Goal: Task Accomplishment & Management: Manage account settings

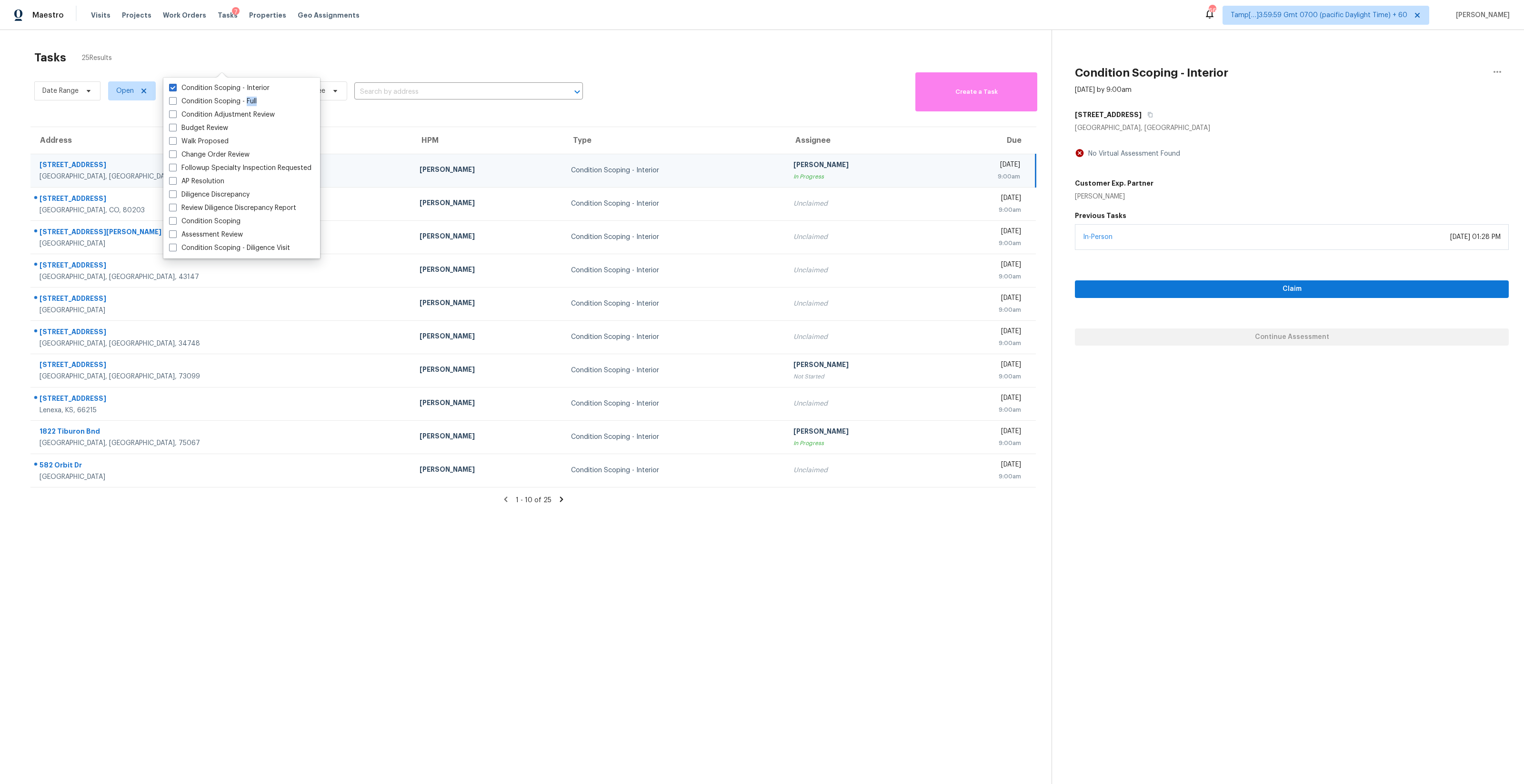
scroll to position [30, 0]
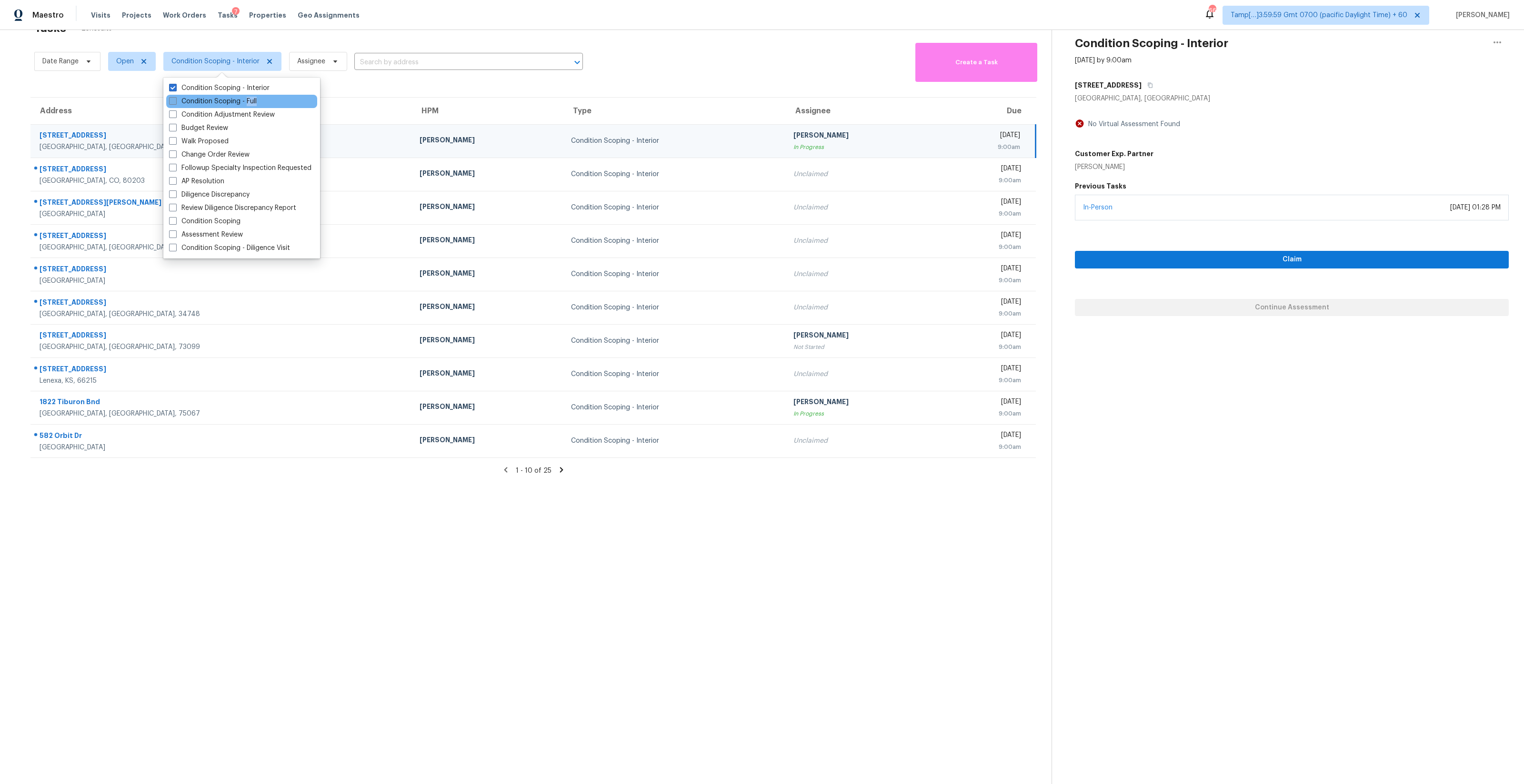
click at [250, 101] on label "Condition Scoping - Full" at bounding box center [213, 101] width 88 height 9
click at [175, 101] on input "Condition Scoping - Full" at bounding box center [172, 99] width 6 height 6
checkbox input "true"
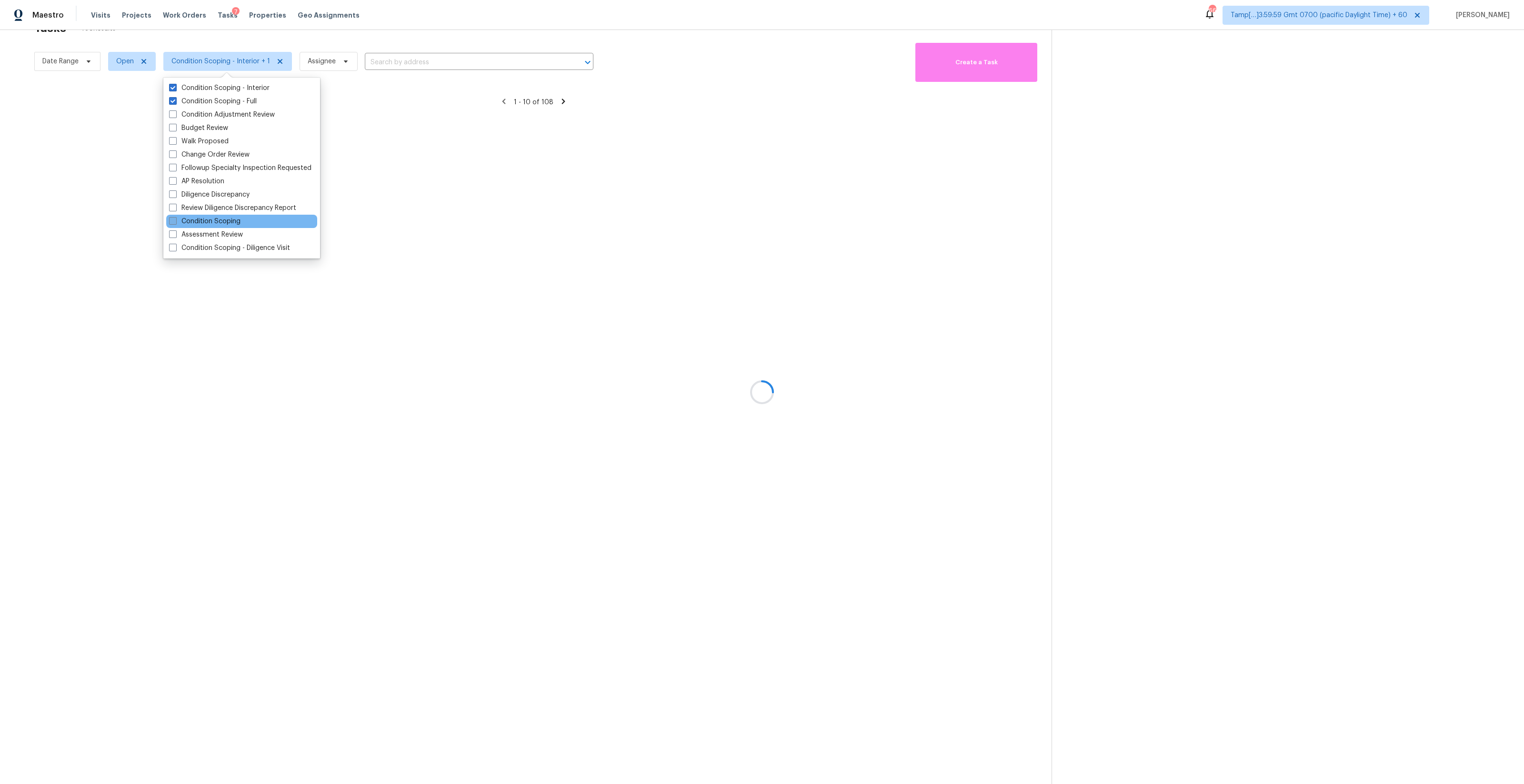
click at [228, 221] on label "Condition Scoping" at bounding box center [205, 221] width 72 height 9
click at [175, 221] on input "Condition Scoping" at bounding box center [172, 219] width 6 height 6
checkbox input "true"
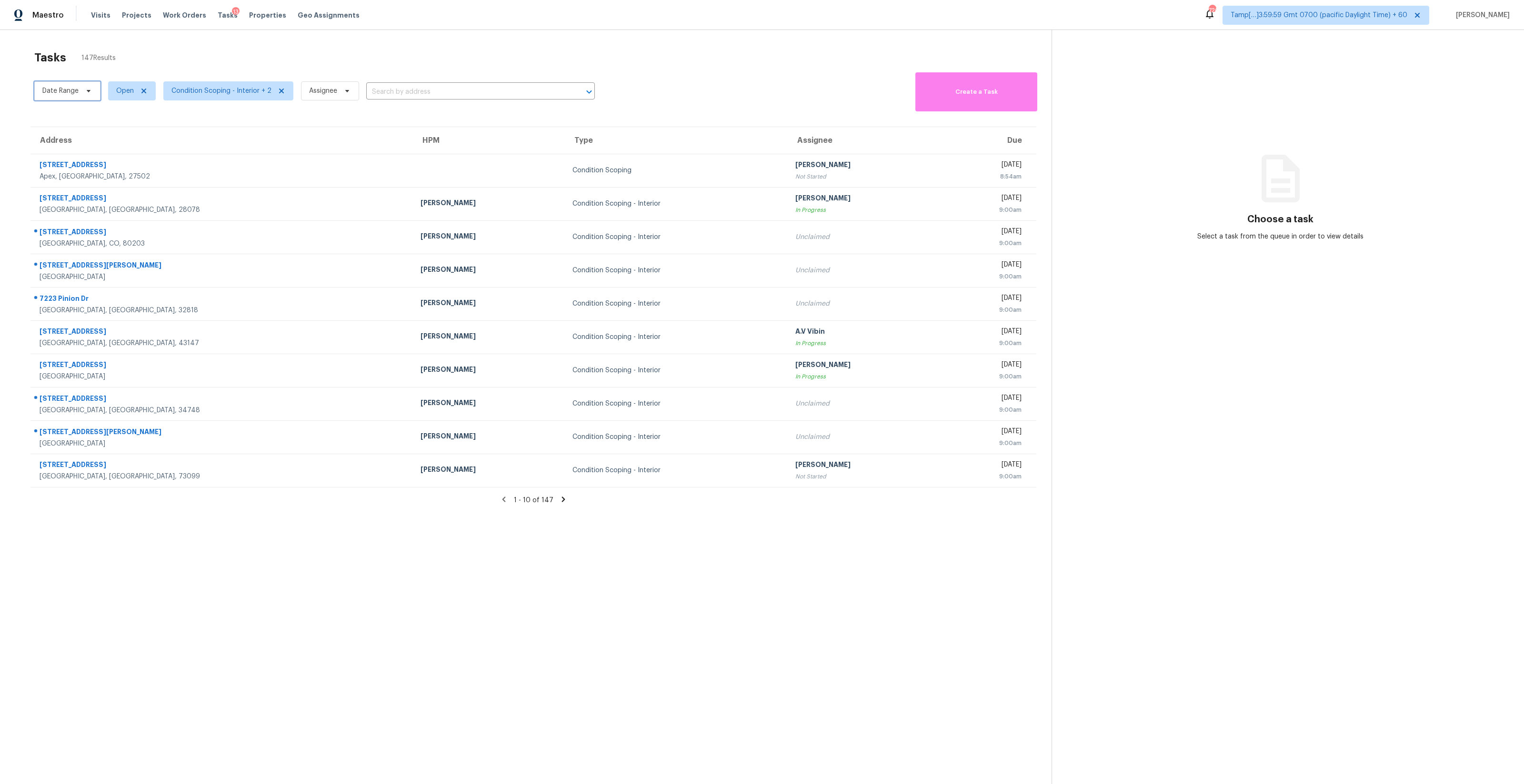
click at [73, 99] on span "Date Range" at bounding box center [67, 91] width 66 height 19
select select "9"
select select "2025"
select select "10"
select select "2025"
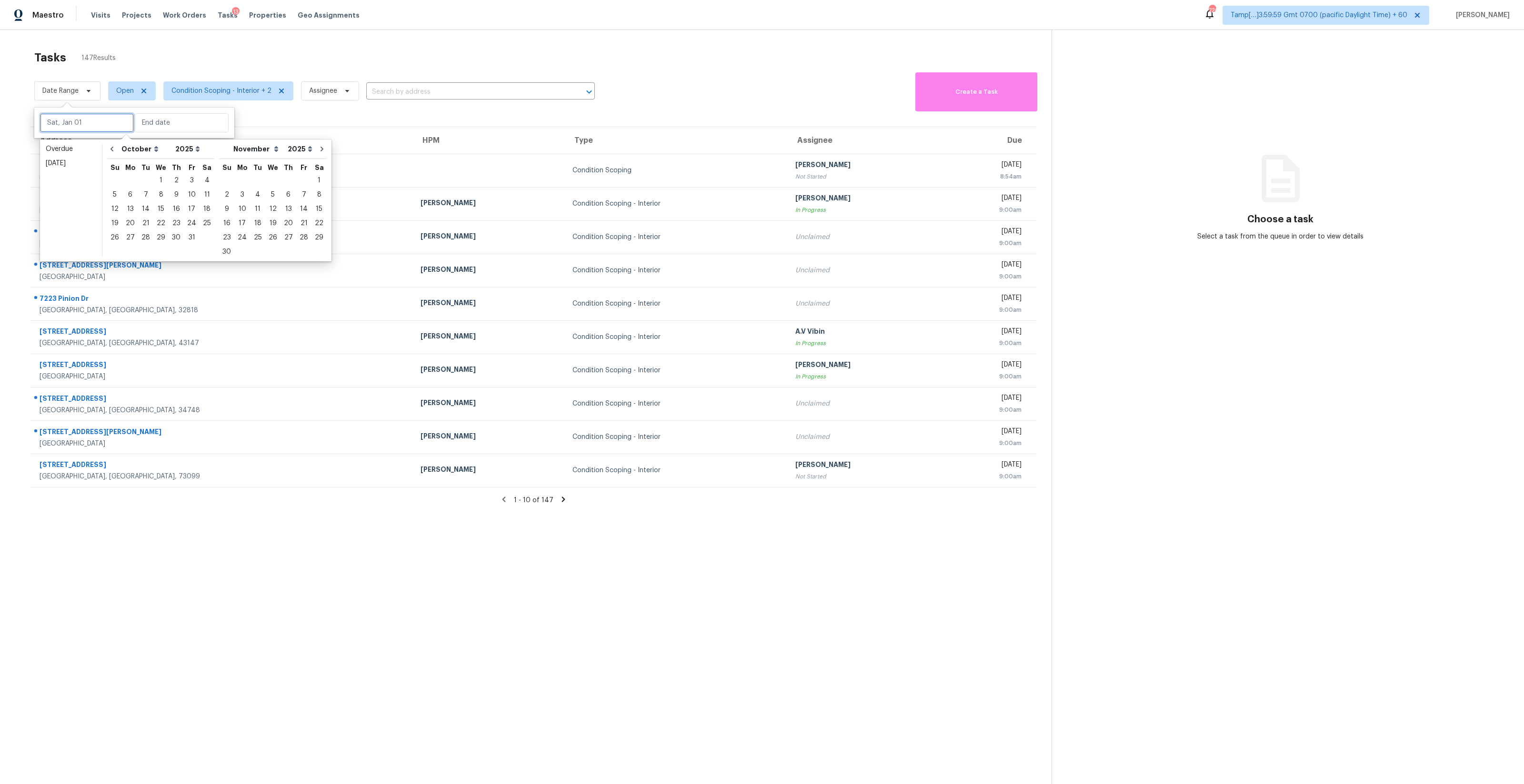
click at [93, 125] on input "text" at bounding box center [87, 123] width 94 height 19
click at [92, 165] on div "Today" at bounding box center [70, 163] width 50 height 9
type input "Wed, Oct 08"
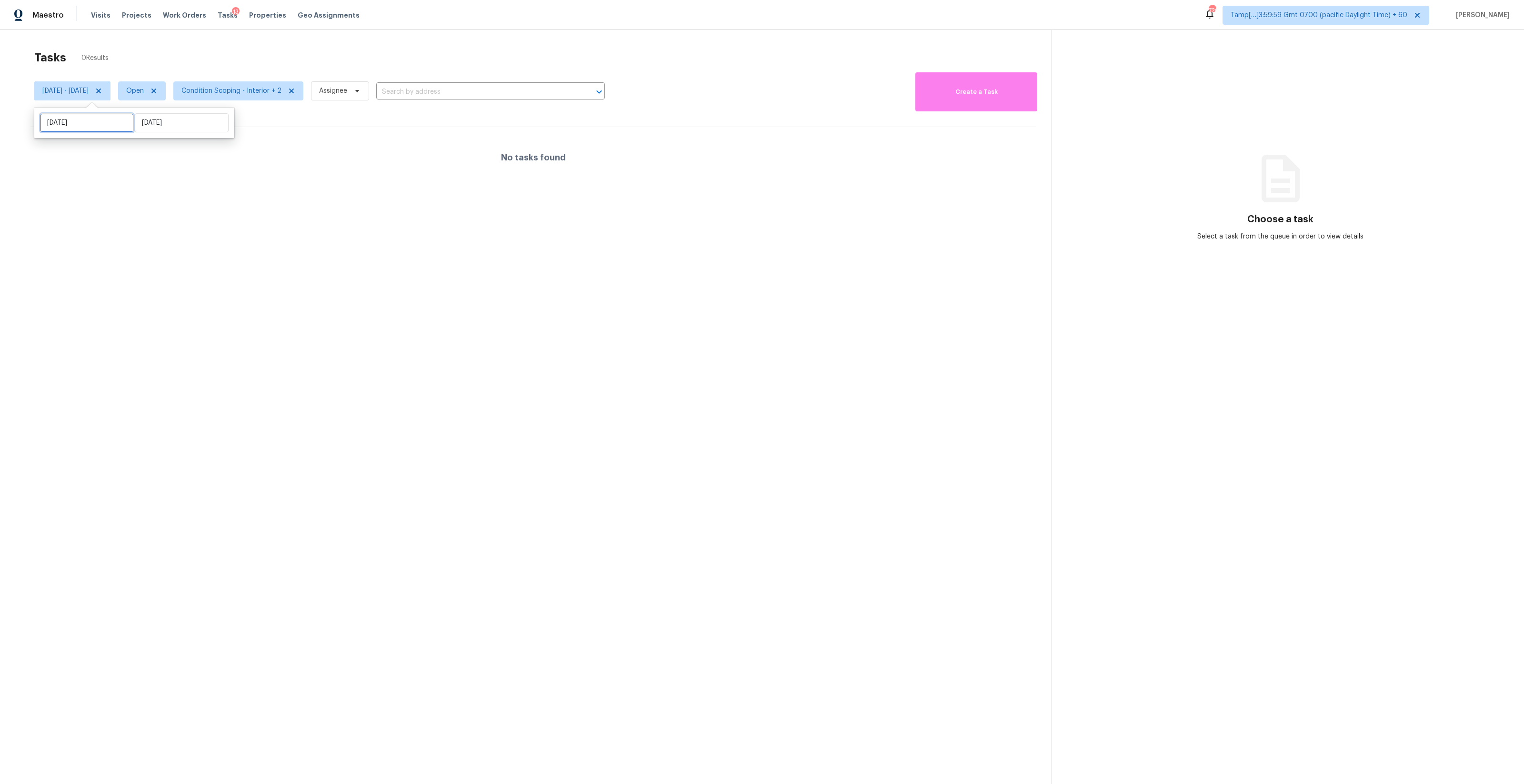
select select "9"
select select "2025"
select select "10"
select select "2025"
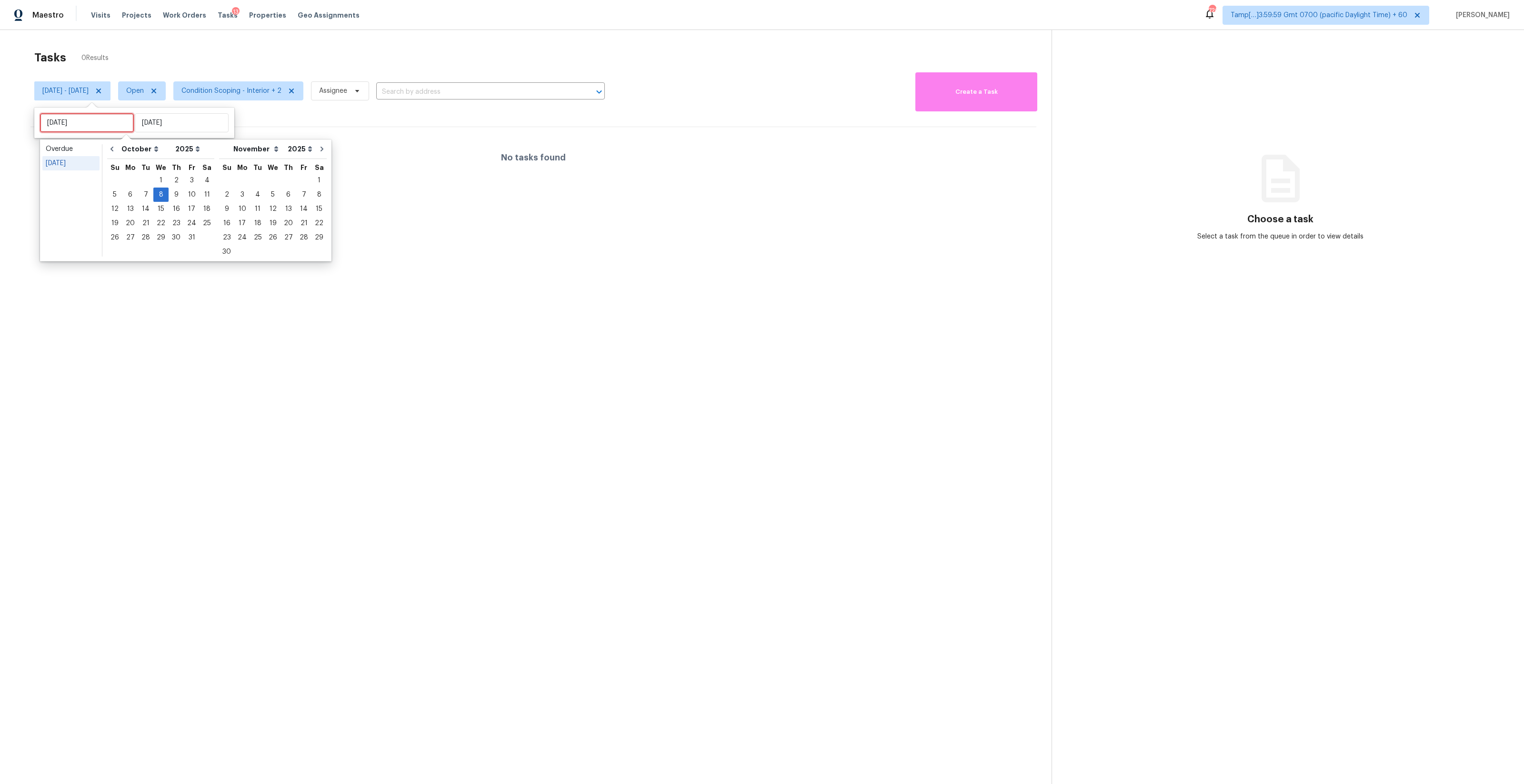
click at [89, 124] on input "Wed, Oct 08" at bounding box center [87, 123] width 94 height 19
type input "Wed, Oct 01"
click at [175, 197] on div "9" at bounding box center [176, 195] width 15 height 14
type input "Thu, Oct 09"
type input "Wed, Oct 08"
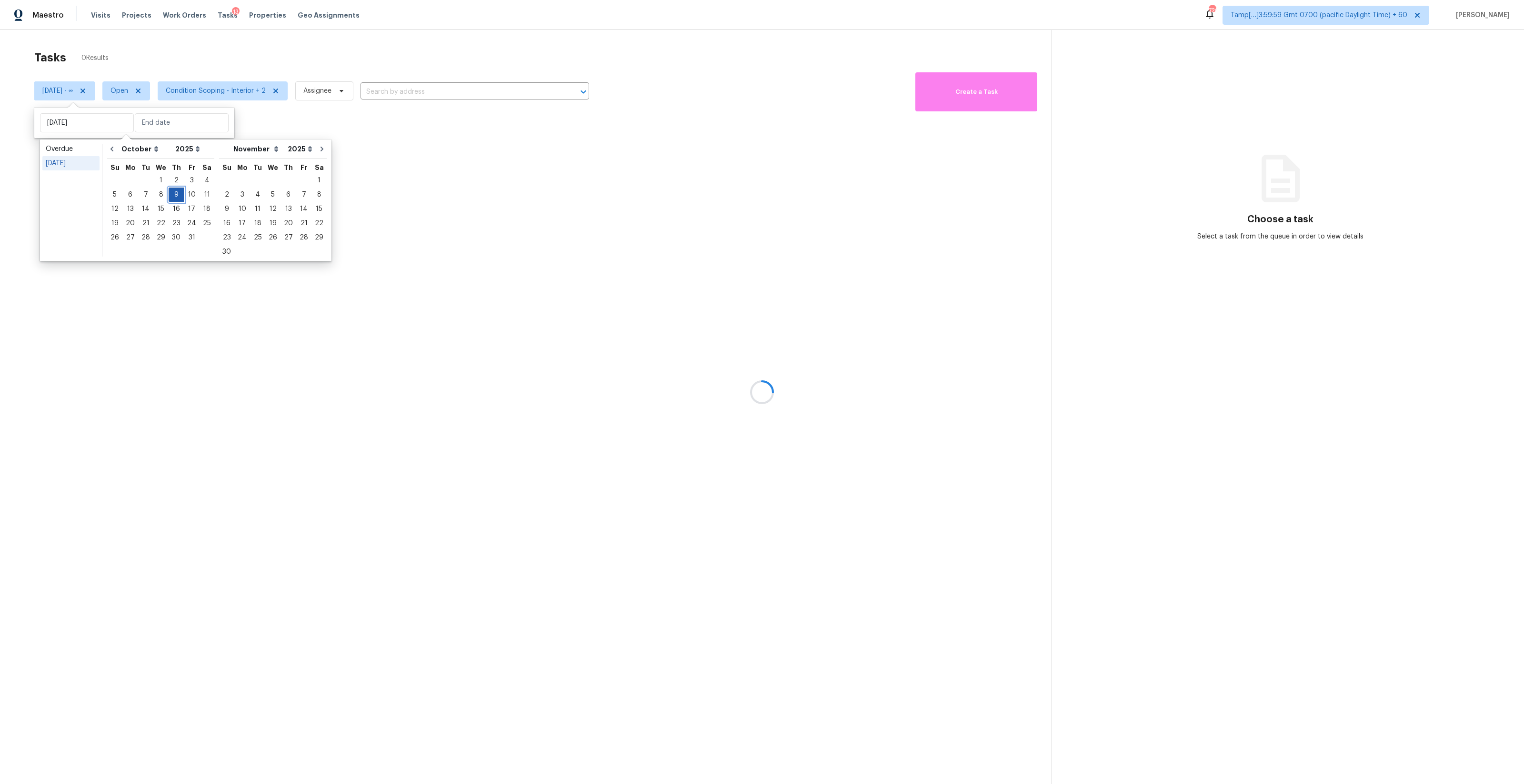
click at [175, 197] on div "9" at bounding box center [176, 195] width 15 height 14
type input "Thu, Oct 09"
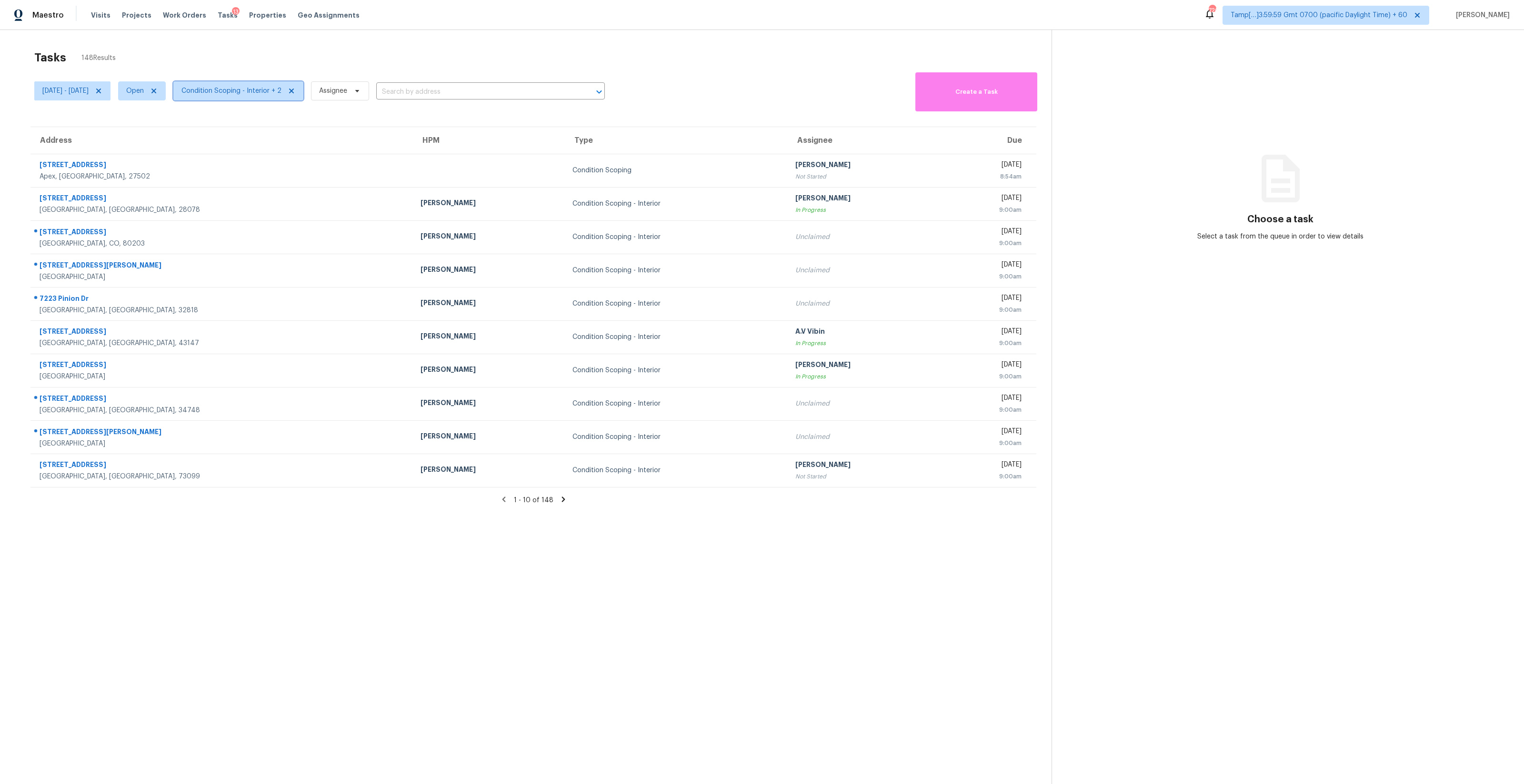
click at [268, 92] on span "Condition Scoping - Interior + 2" at bounding box center [231, 91] width 100 height 9
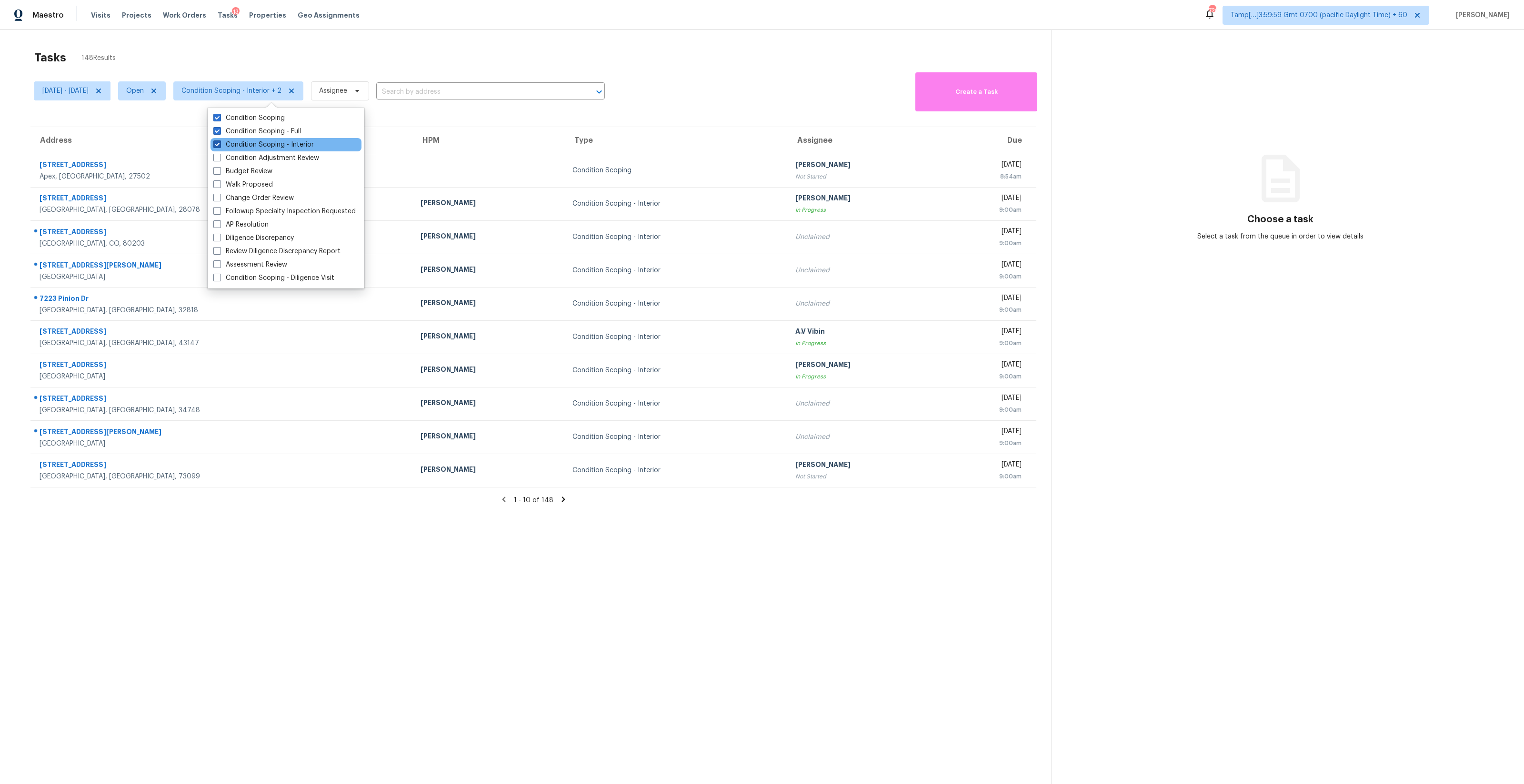
click at [271, 145] on label "Condition Scoping - Interior" at bounding box center [264, 145] width 101 height 9
click at [219, 145] on input "Condition Scoping - Interior" at bounding box center [217, 143] width 6 height 6
checkbox input "false"
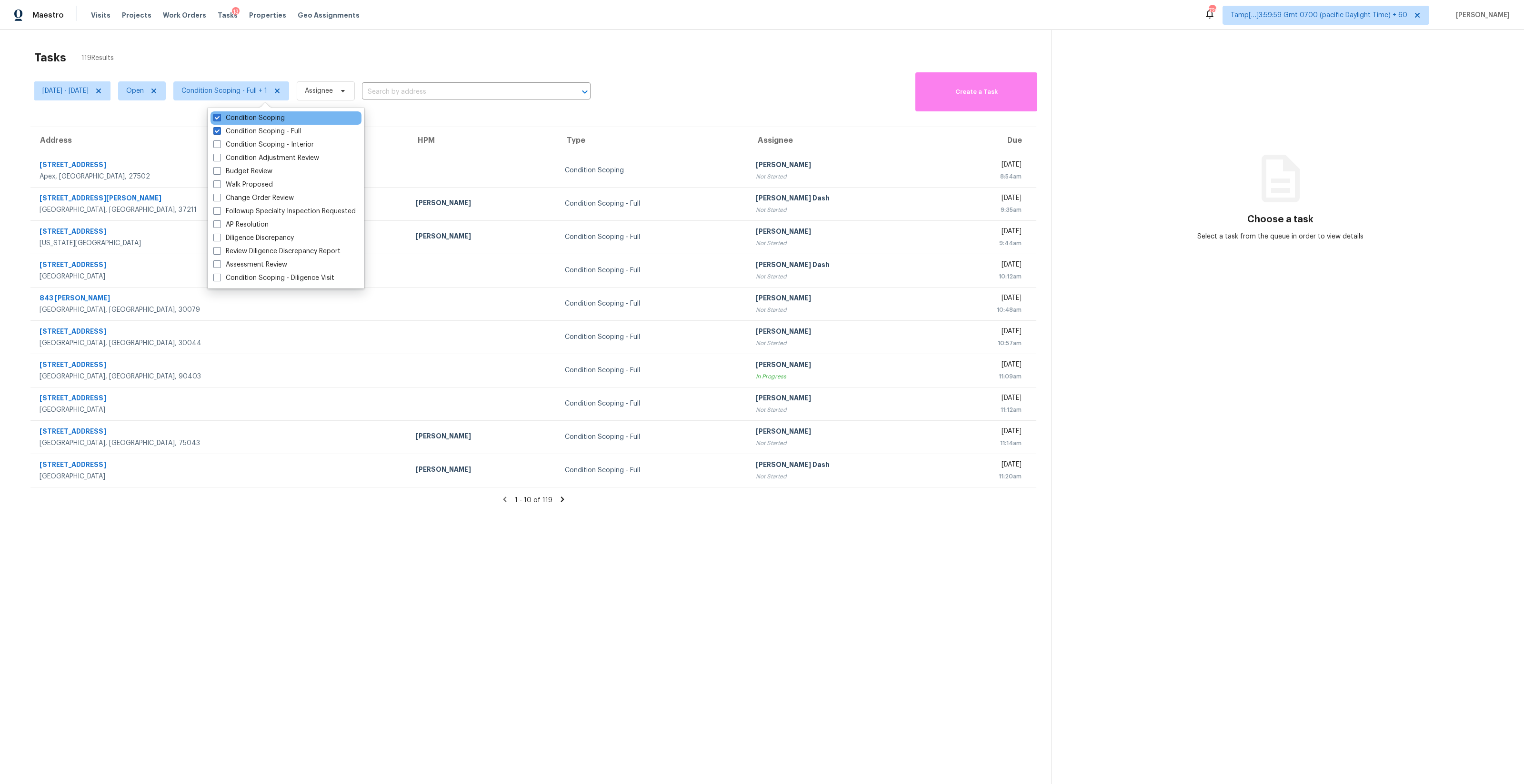
click at [289, 119] on div "Condition Scoping" at bounding box center [286, 118] width 151 height 14
click at [275, 119] on label "Condition Scoping" at bounding box center [249, 118] width 72 height 9
click at [219, 119] on input "Condition Scoping" at bounding box center [217, 116] width 6 height 6
click at [279, 119] on label "Condition Scoping" at bounding box center [249, 118] width 72 height 9
click at [219, 119] on input "Condition Scoping" at bounding box center [217, 116] width 6 height 6
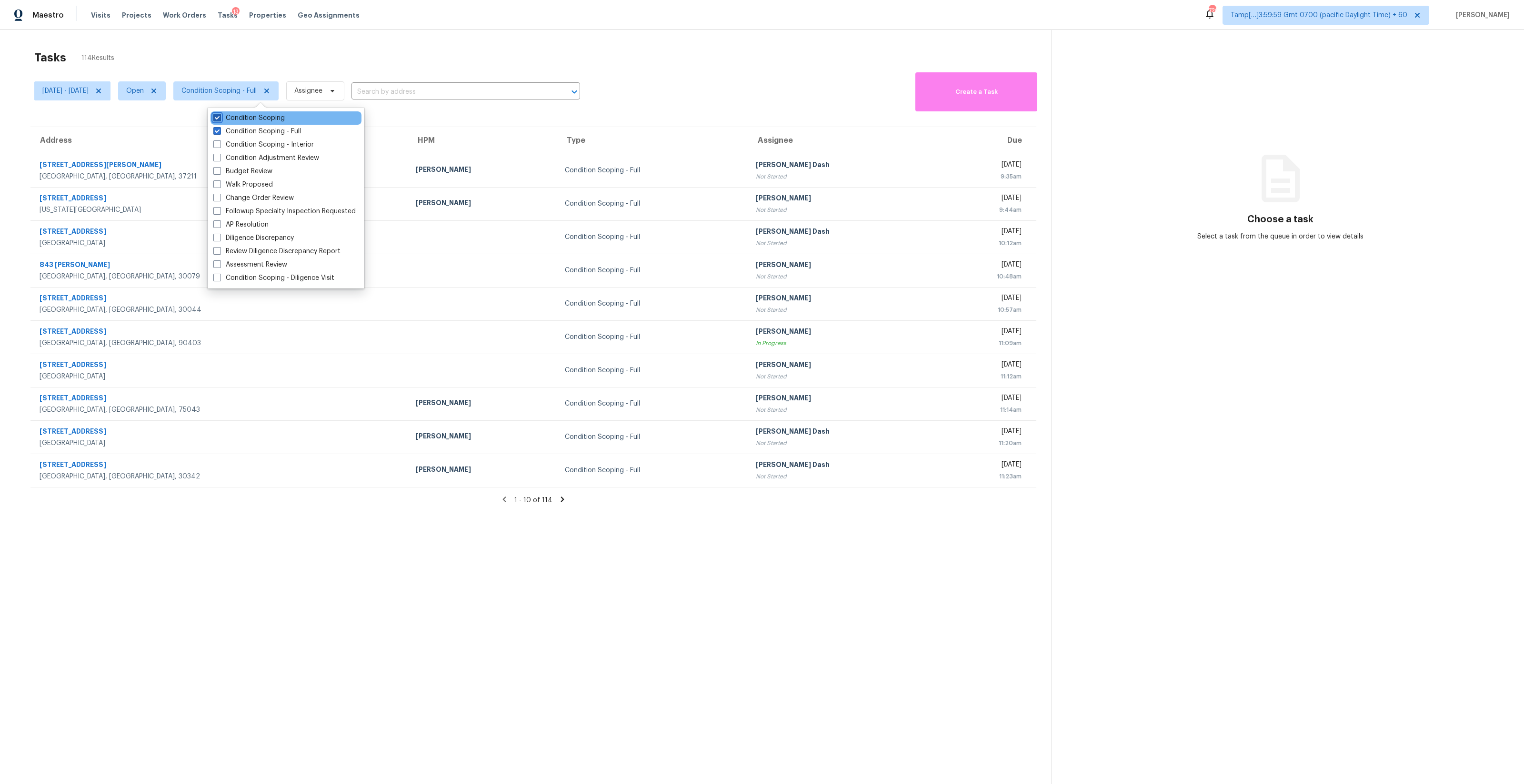
checkbox input "true"
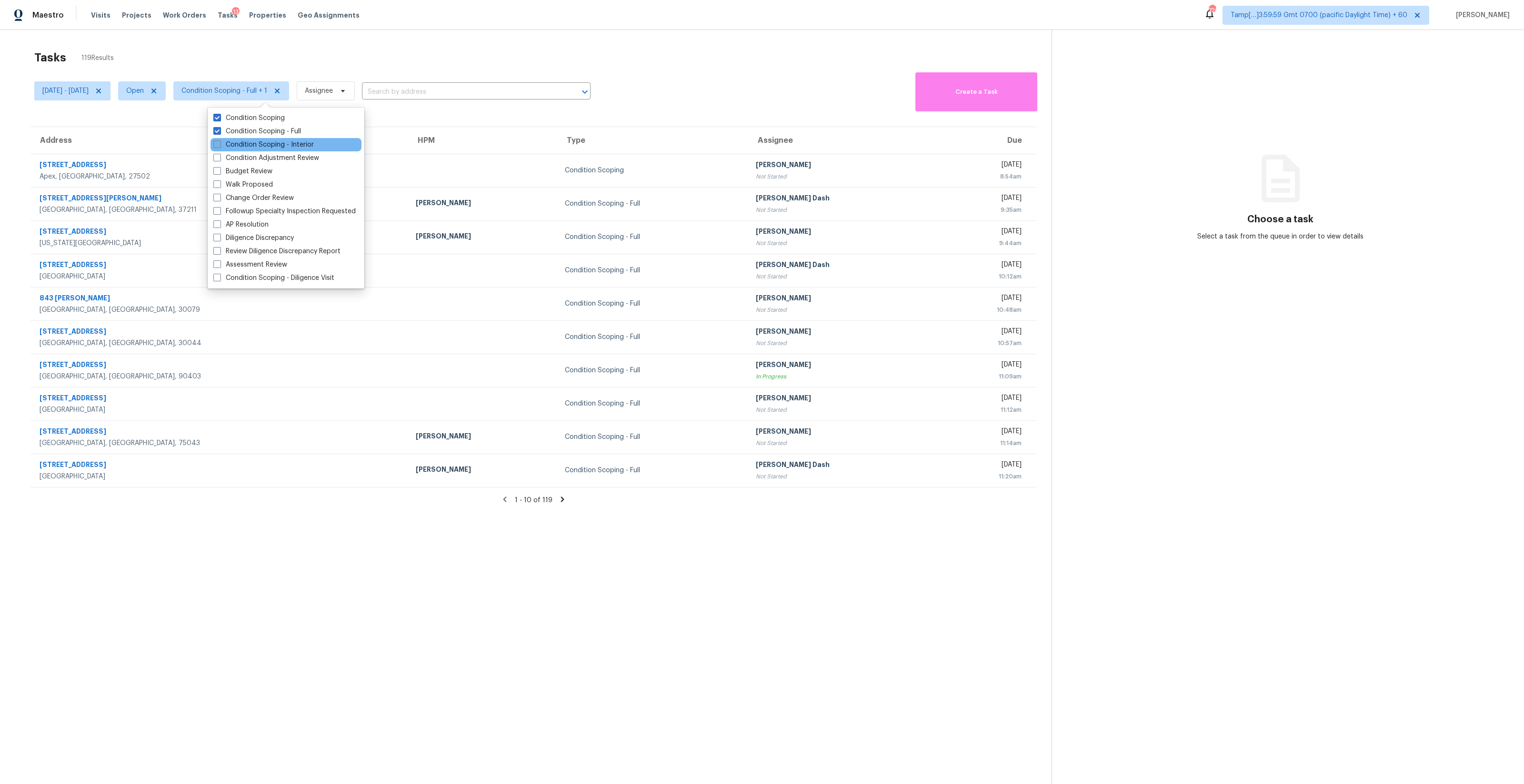
click at [293, 145] on label "Condition Scoping - Interior" at bounding box center [264, 145] width 101 height 9
click at [219, 145] on input "Condition Scoping - Interior" at bounding box center [217, 143] width 6 height 6
checkbox input "true"
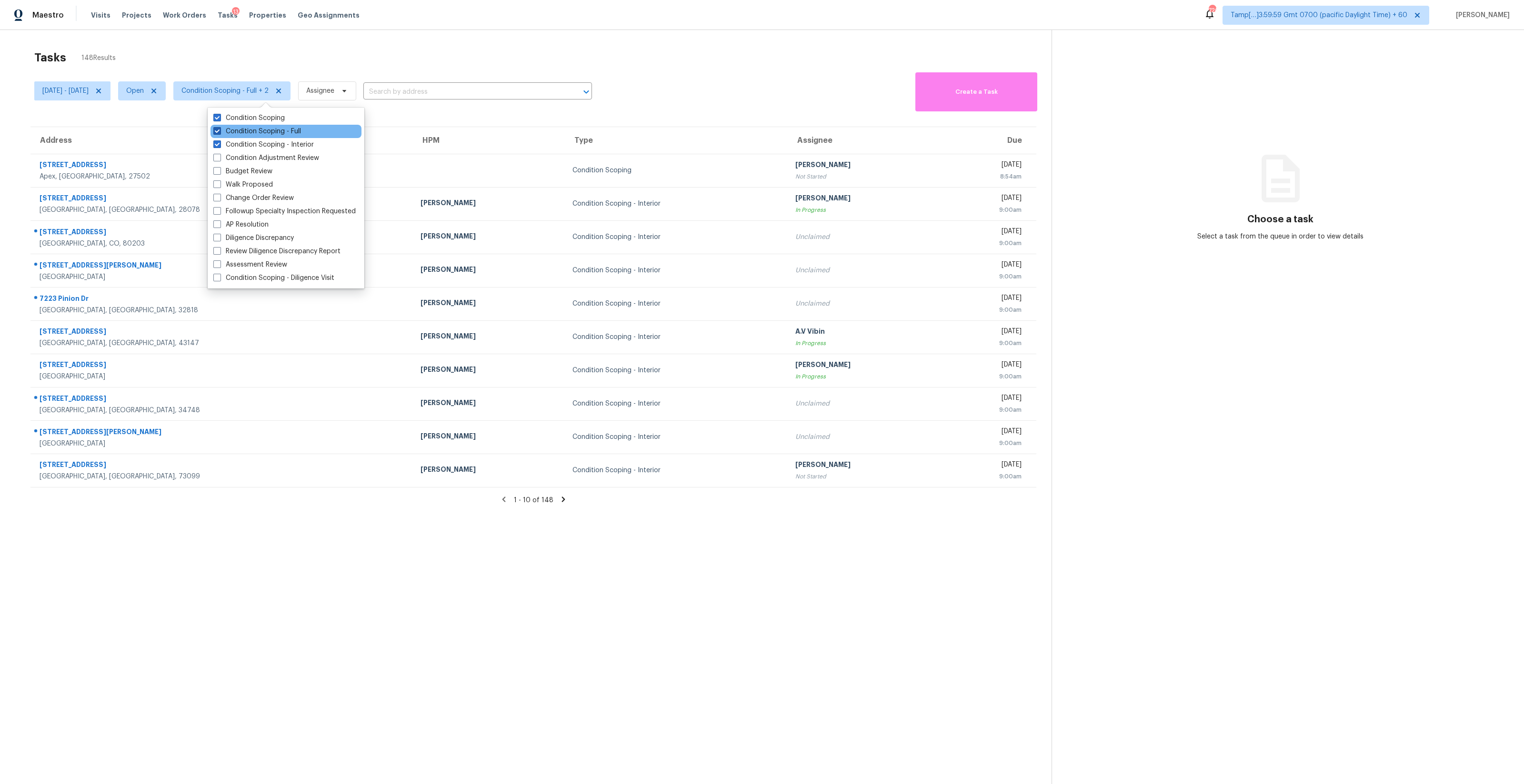
click at [286, 133] on label "Condition Scoping - Full" at bounding box center [257, 131] width 88 height 9
click at [219, 133] on input "Condition Scoping - Full" at bounding box center [217, 129] width 6 height 6
checkbox input "false"
click at [265, 118] on label "Condition Scoping" at bounding box center [249, 118] width 72 height 9
click at [219, 118] on input "Condition Scoping" at bounding box center [217, 116] width 6 height 6
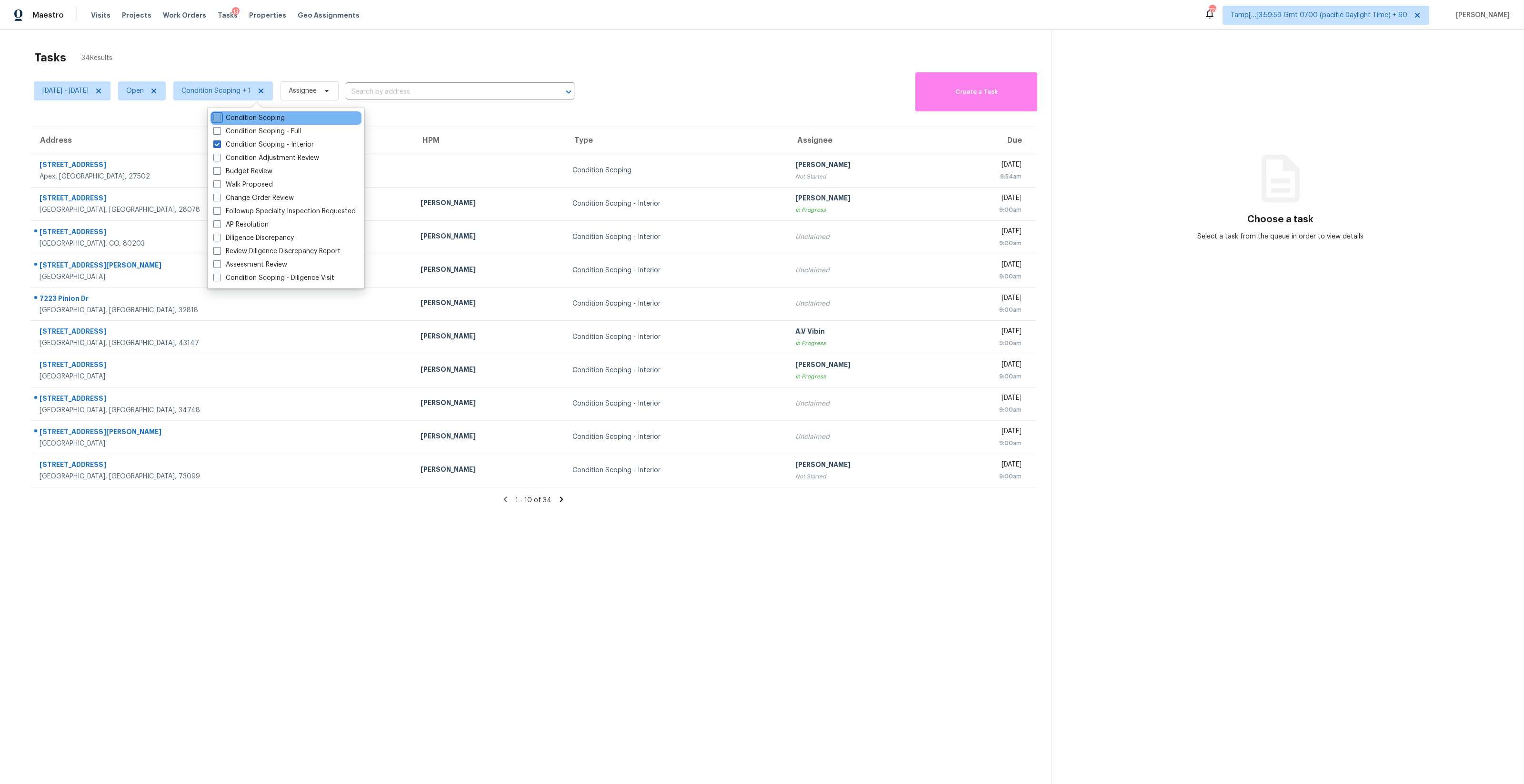
checkbox input "false"
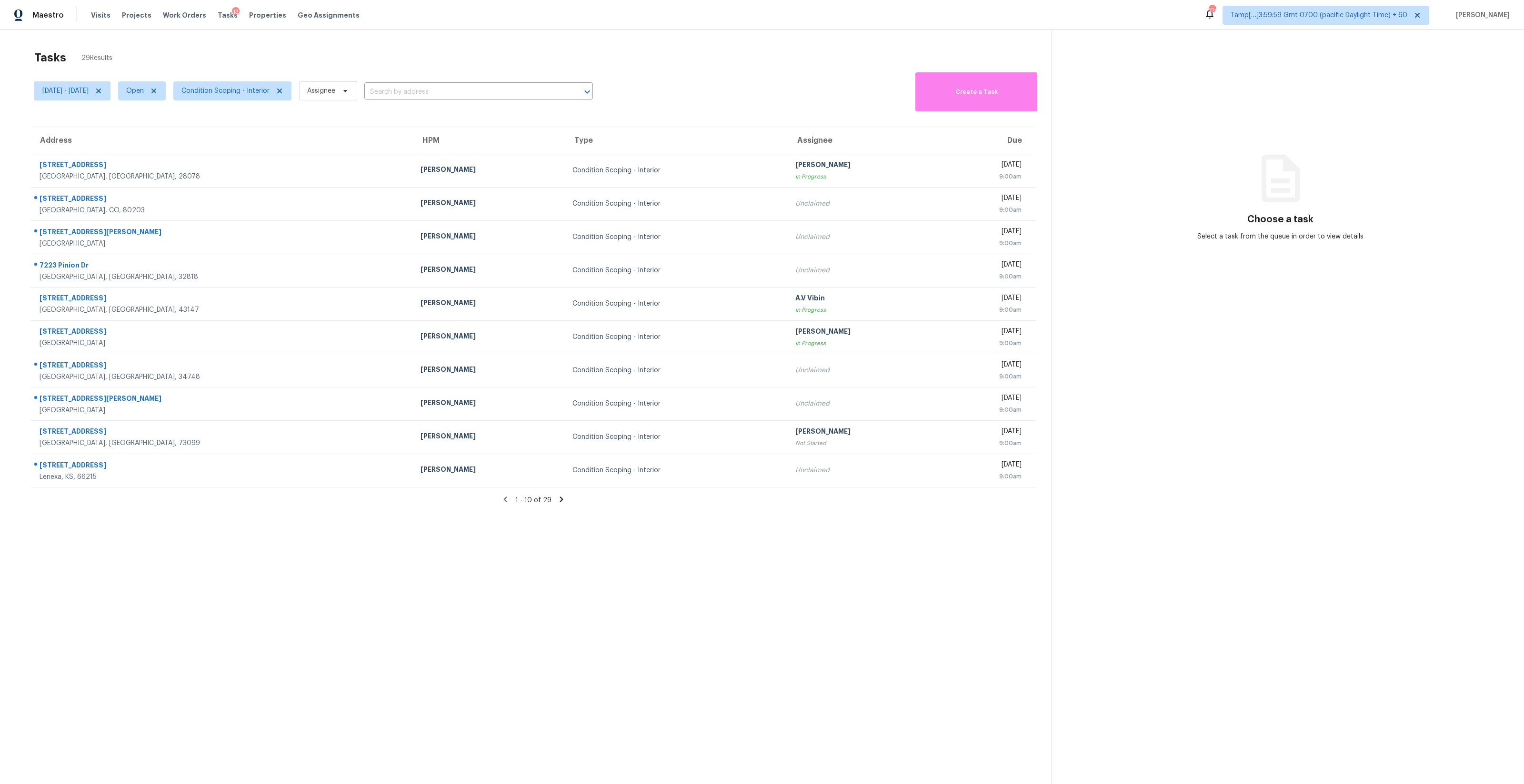
click at [565, 142] on th "Type" at bounding box center [676, 140] width 223 height 27
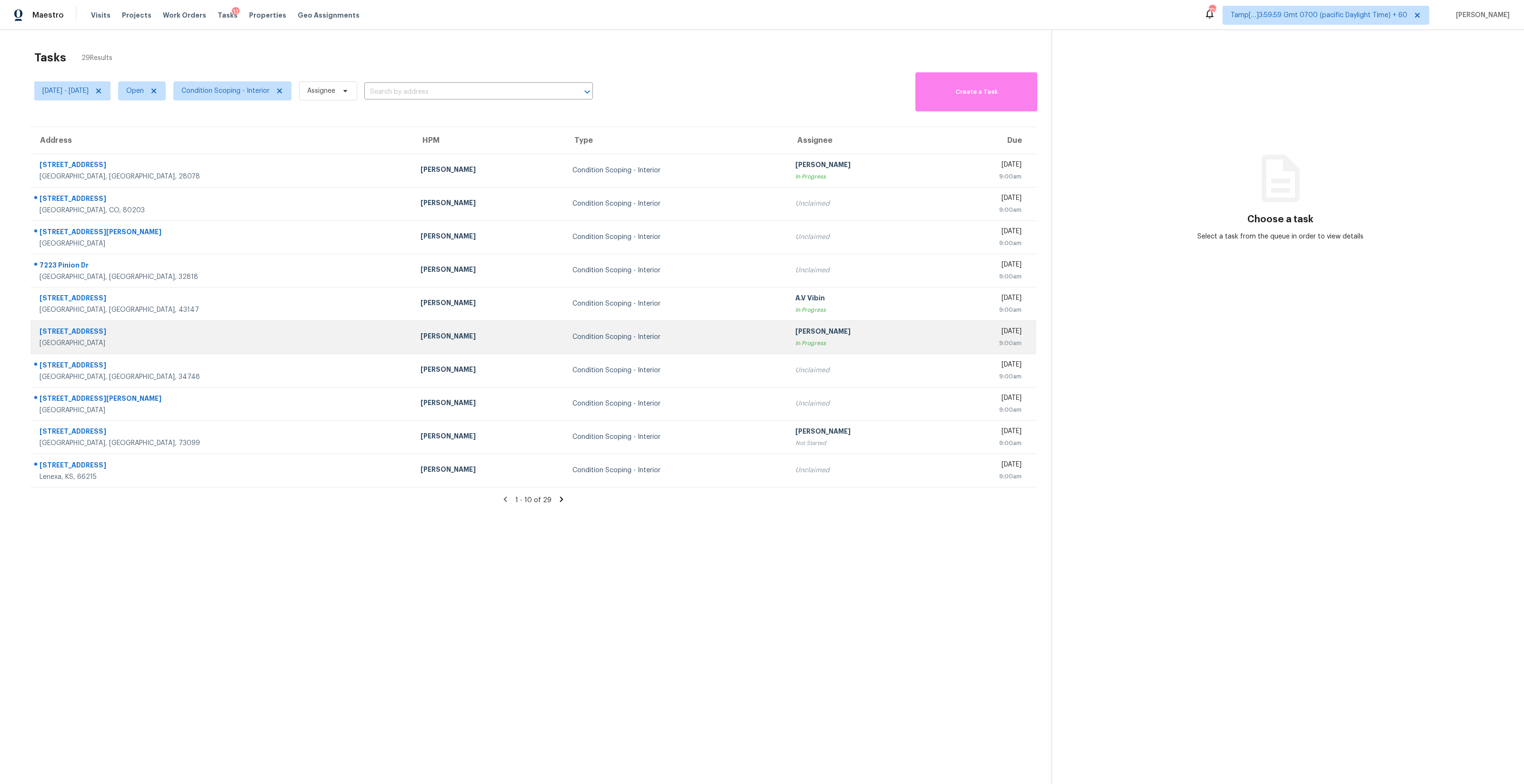
scroll to position [30, 0]
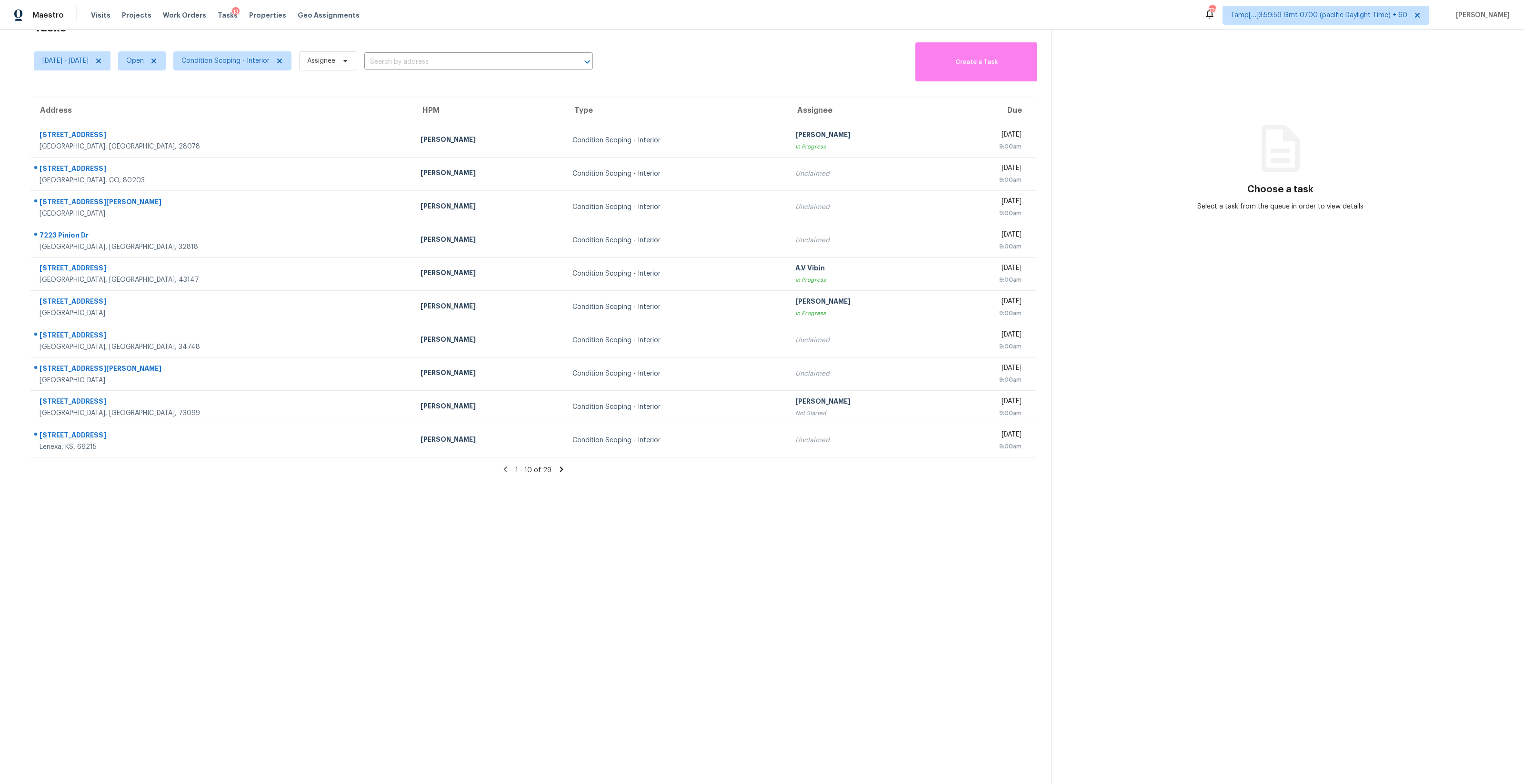
click at [560, 471] on icon at bounding box center [562, 469] width 4 height 5
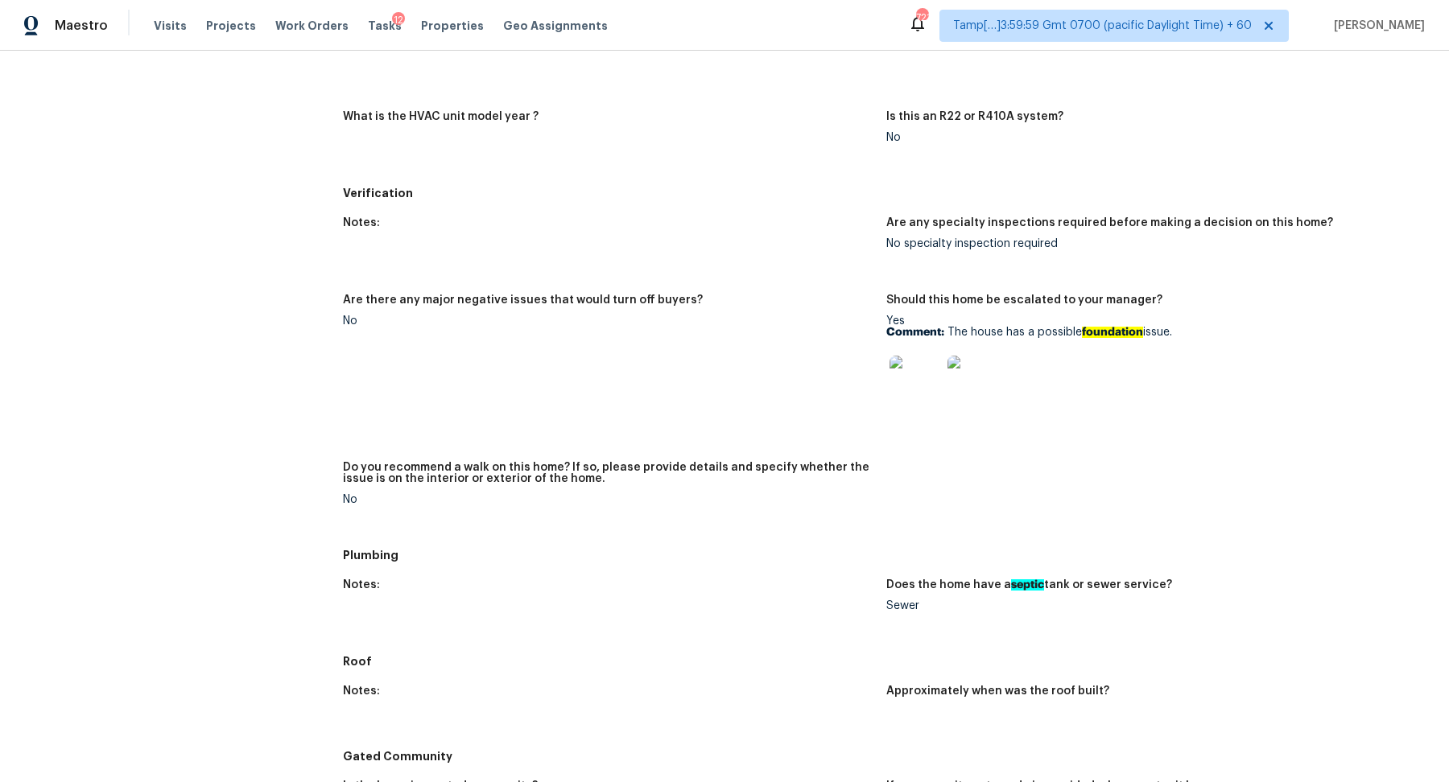
scroll to position [1722, 0]
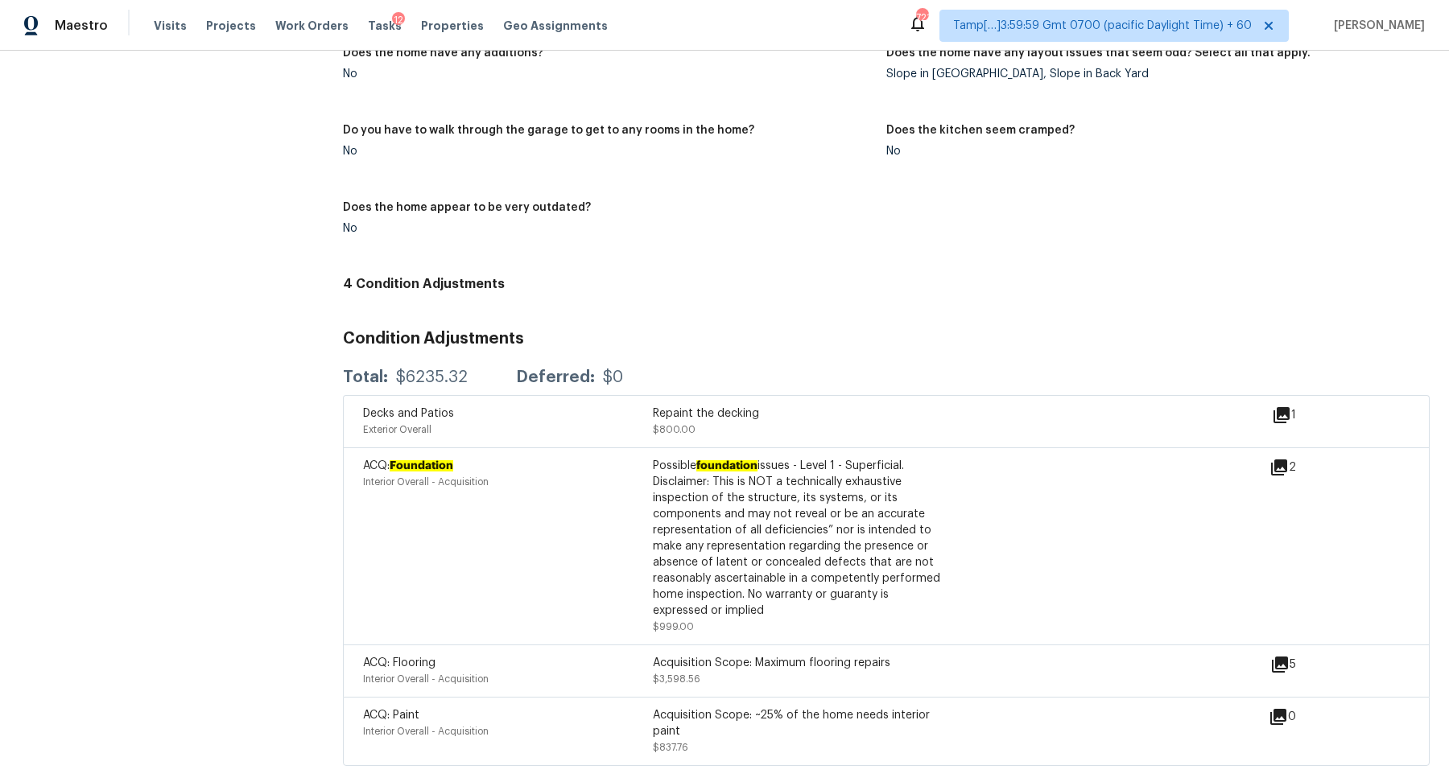
click at [1278, 411] on icon at bounding box center [1282, 415] width 16 height 16
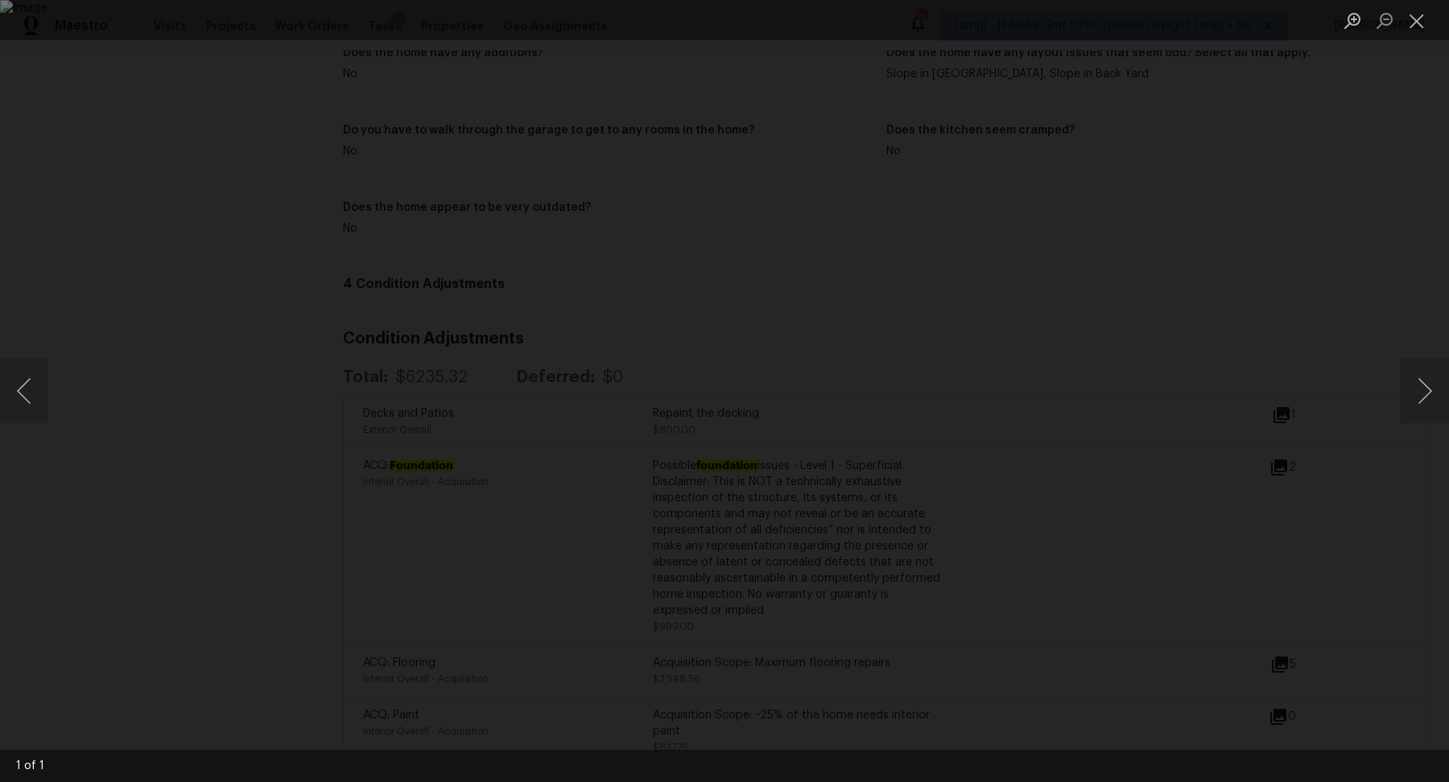
click at [1278, 411] on div "Lightbox" at bounding box center [724, 391] width 1449 height 782
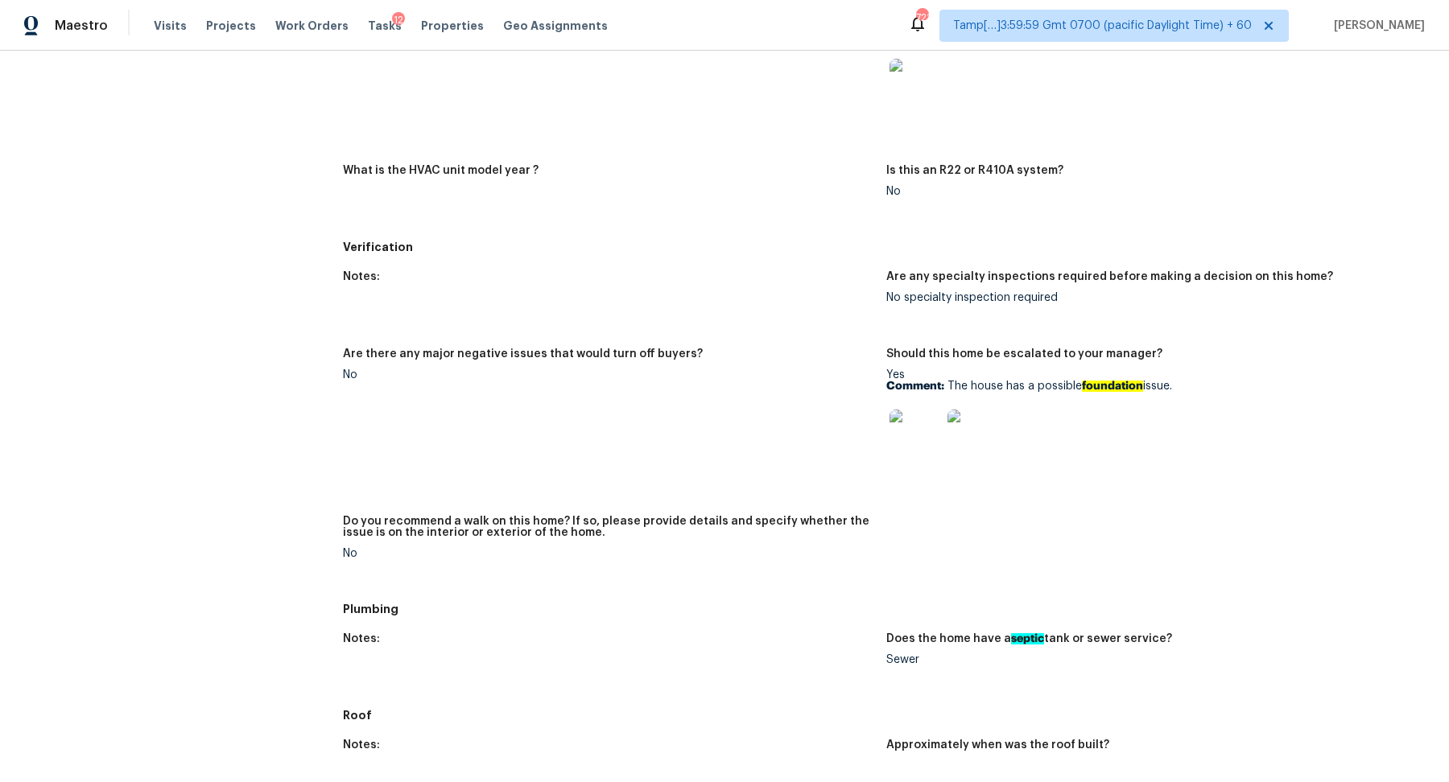
scroll to position [902, 0]
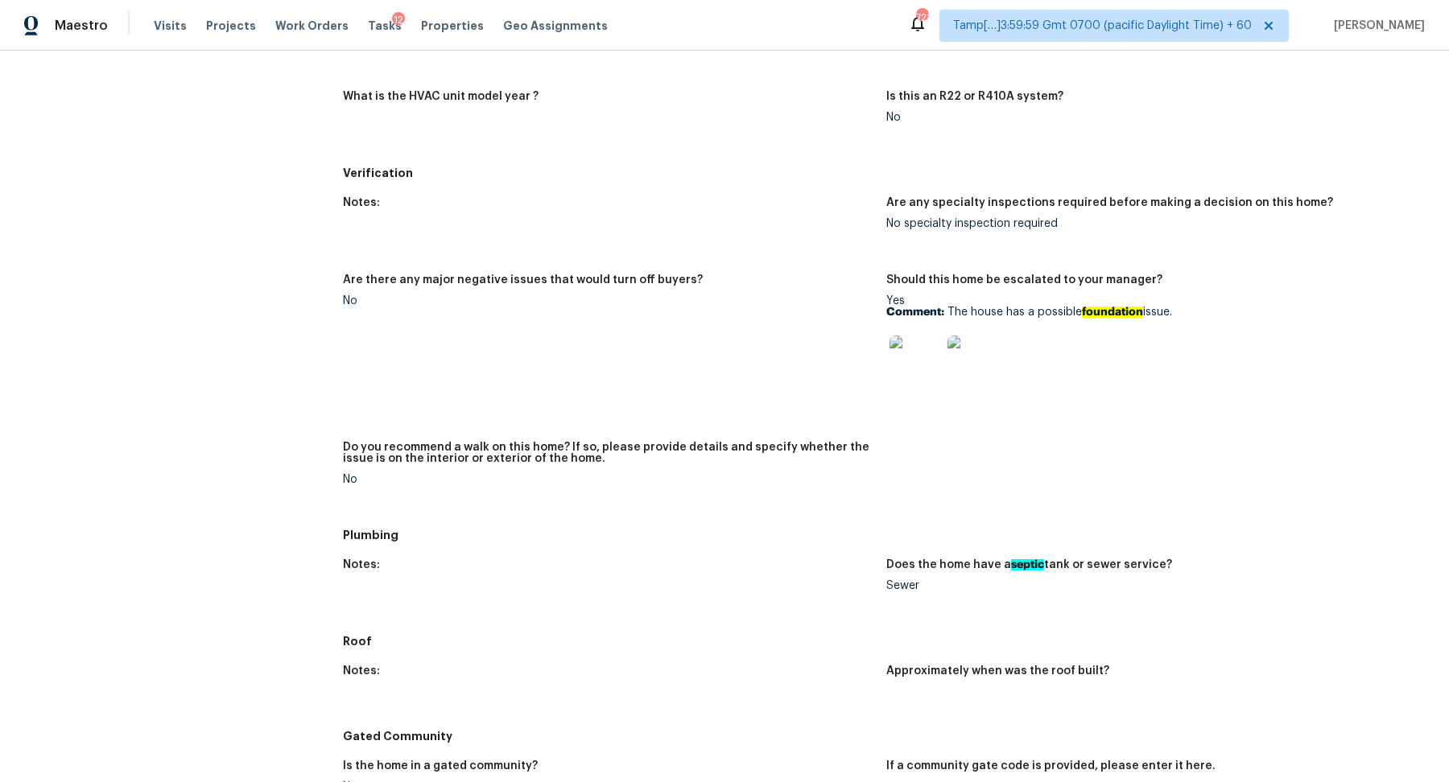
click at [915, 358] on img at bounding box center [916, 362] width 52 height 52
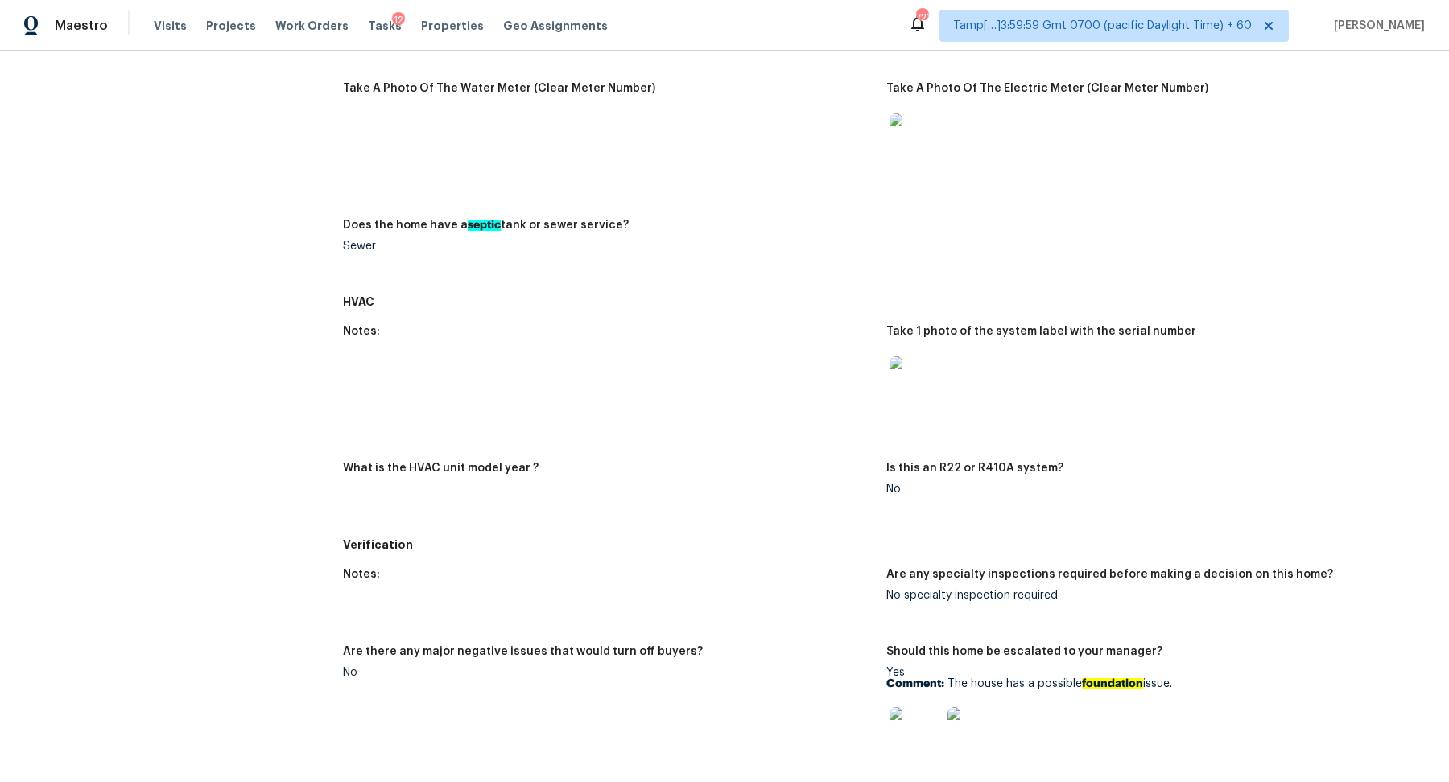
scroll to position [493, 0]
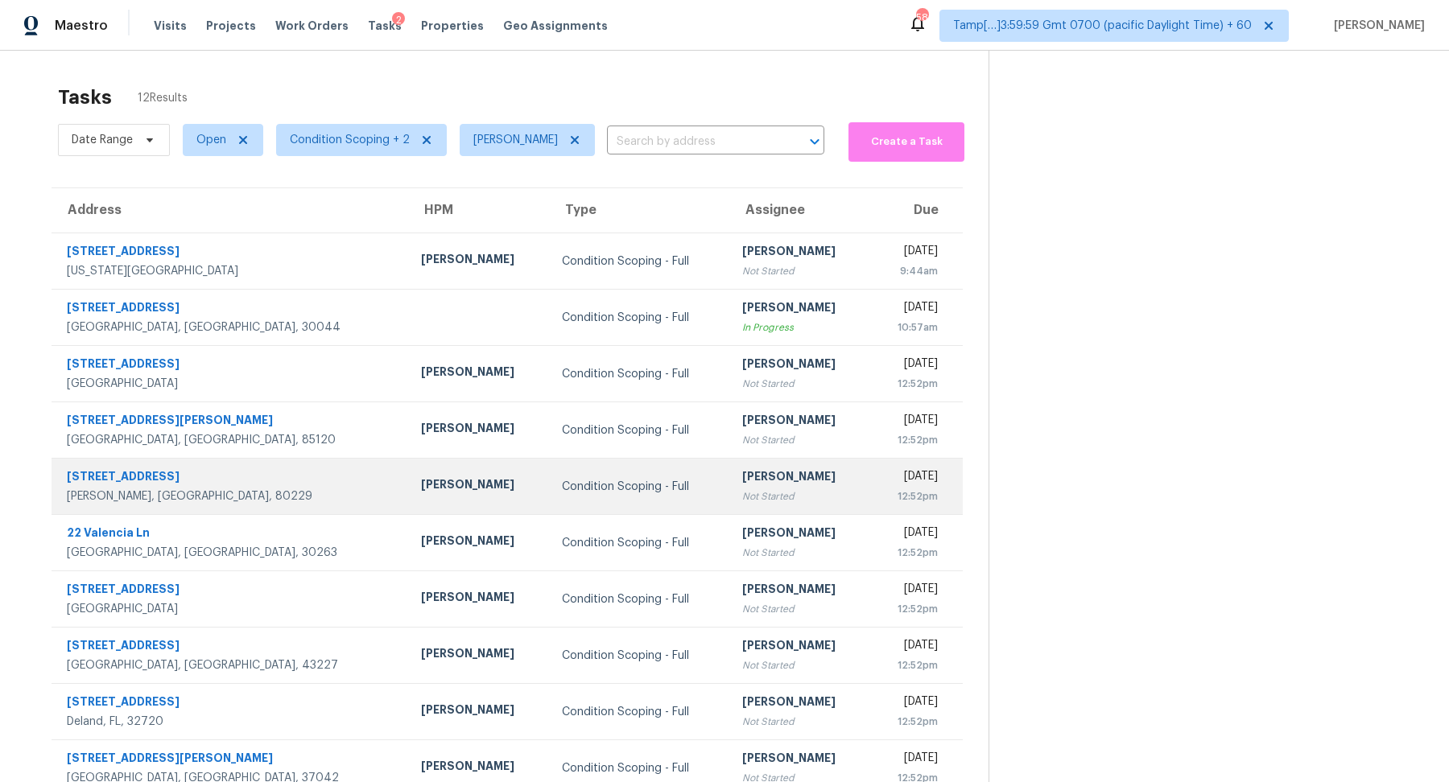
scroll to position [56, 0]
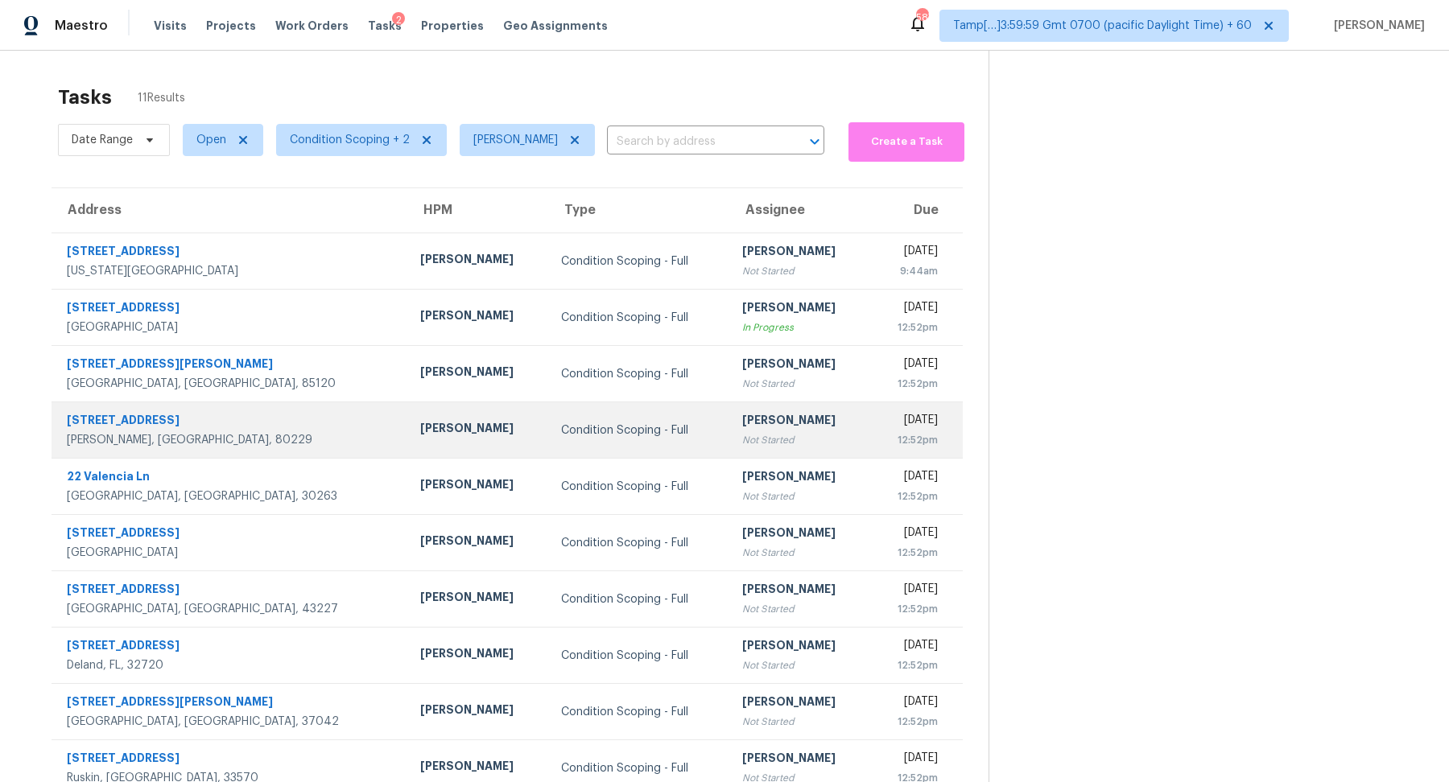
scroll to position [56, 0]
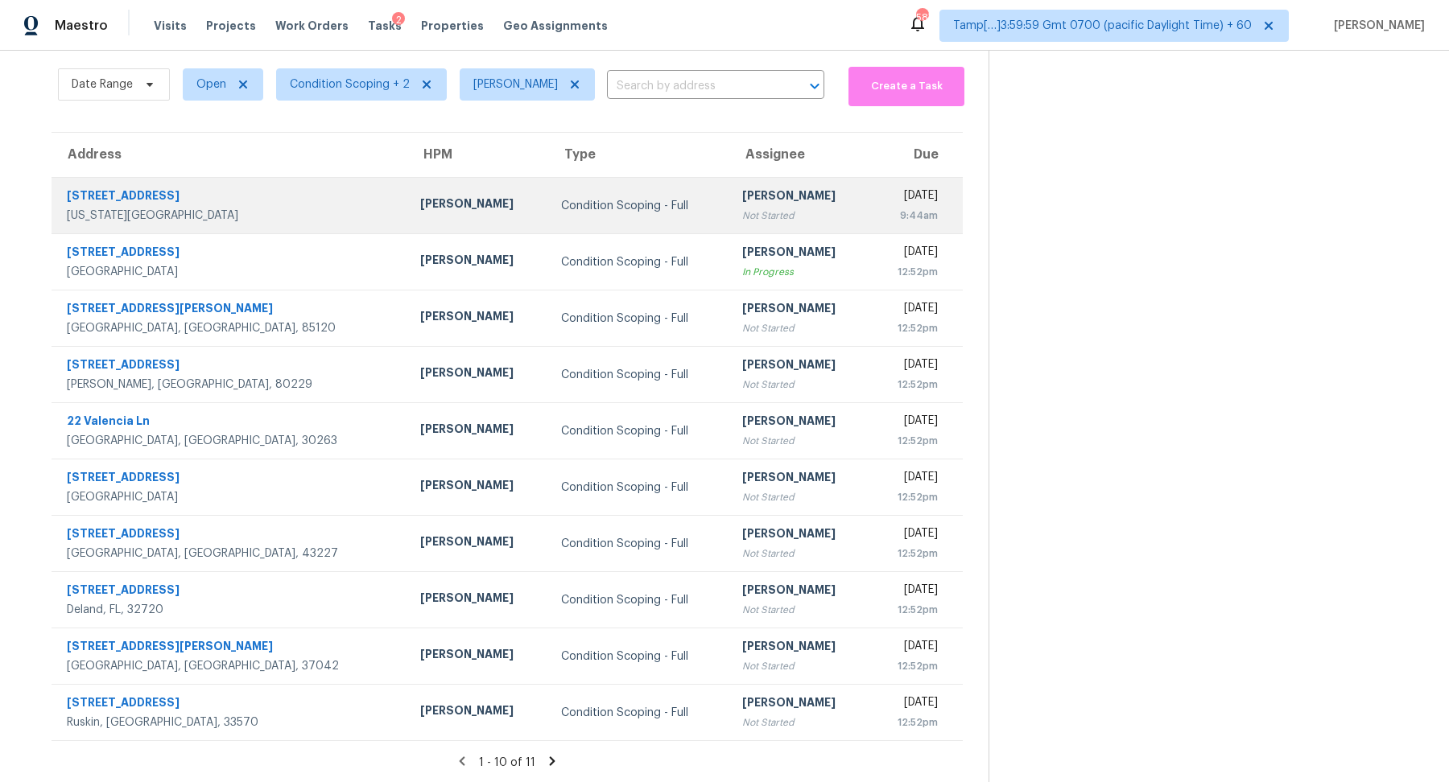
click at [420, 207] on div "Chris Thomas" at bounding box center [477, 206] width 115 height 20
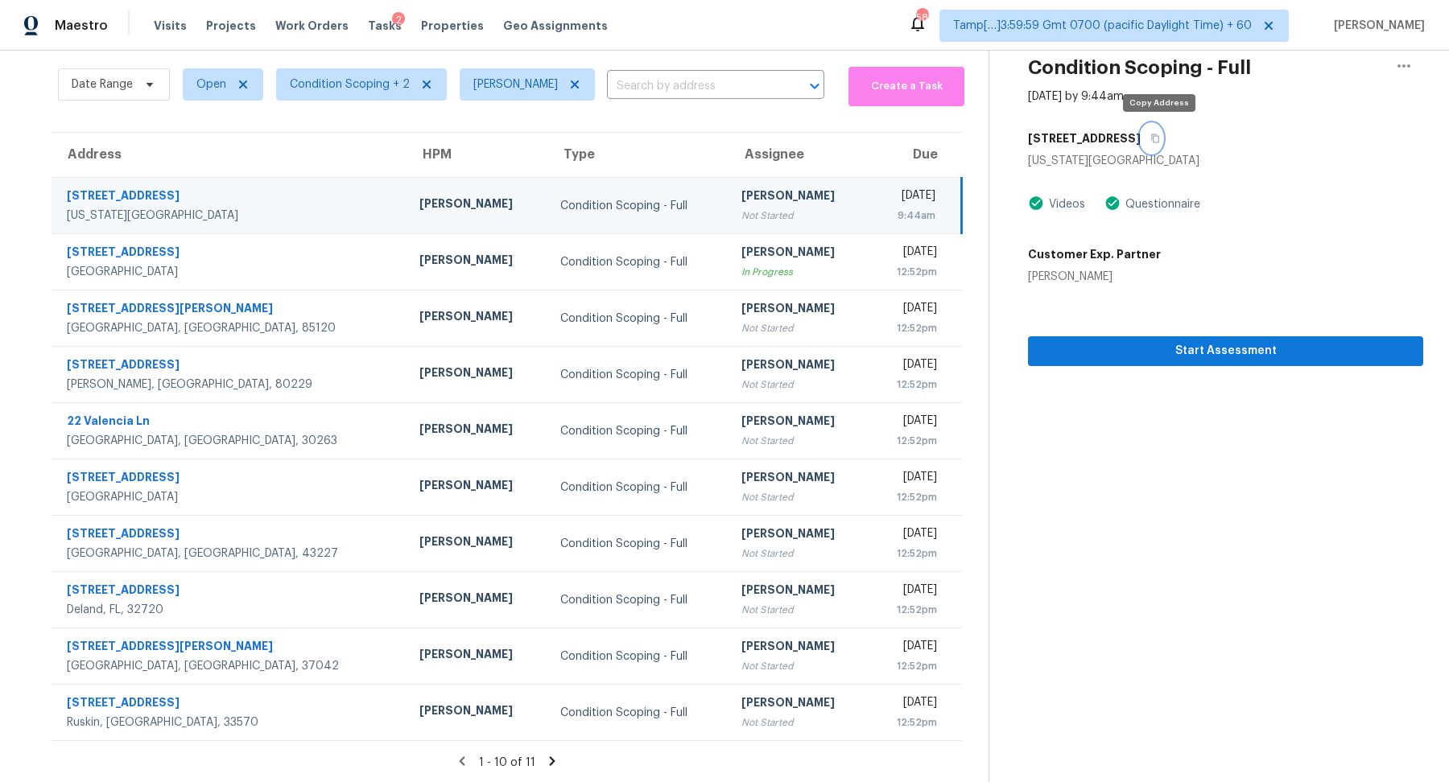
click at [1159, 131] on button "button" at bounding box center [1152, 138] width 22 height 29
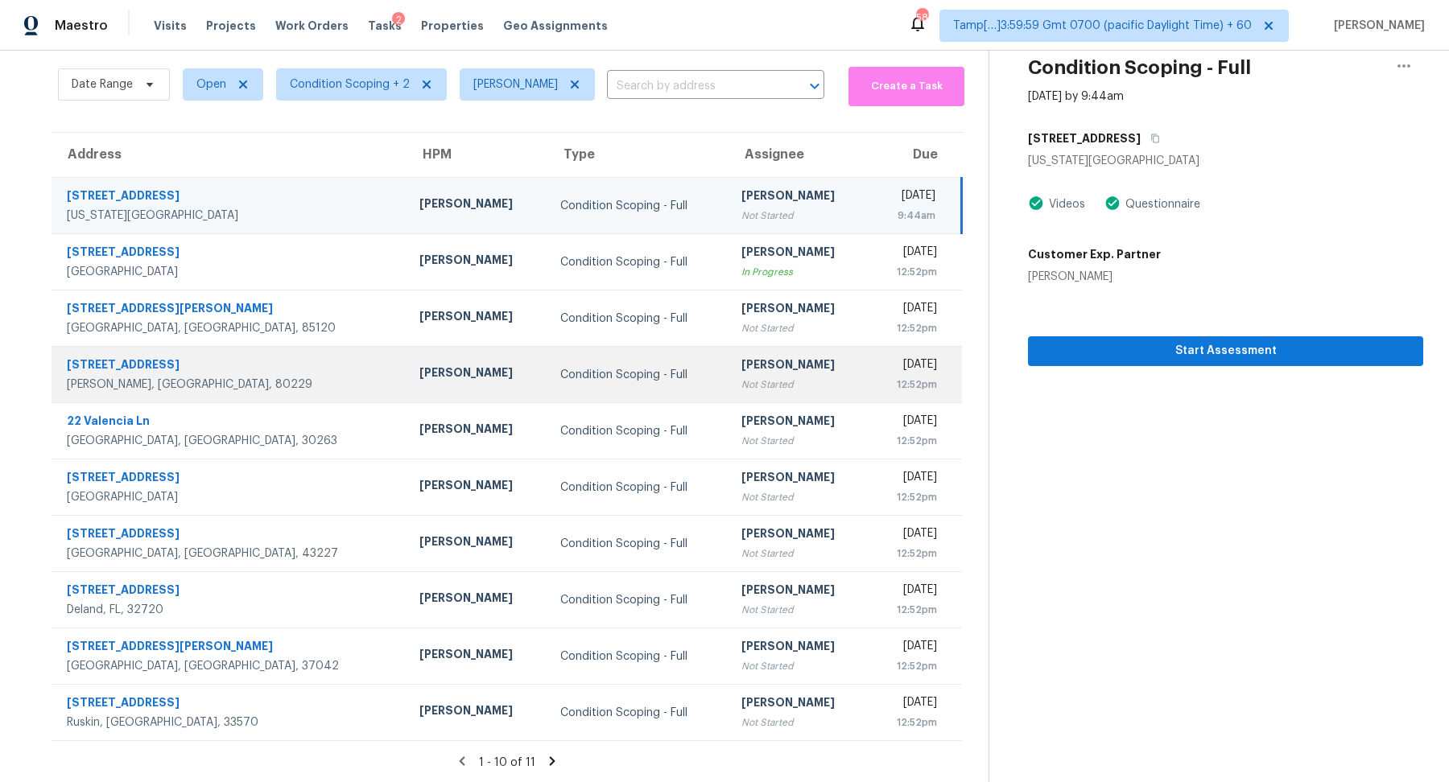
click at [764, 361] on div "[PERSON_NAME]" at bounding box center [798, 367] width 115 height 20
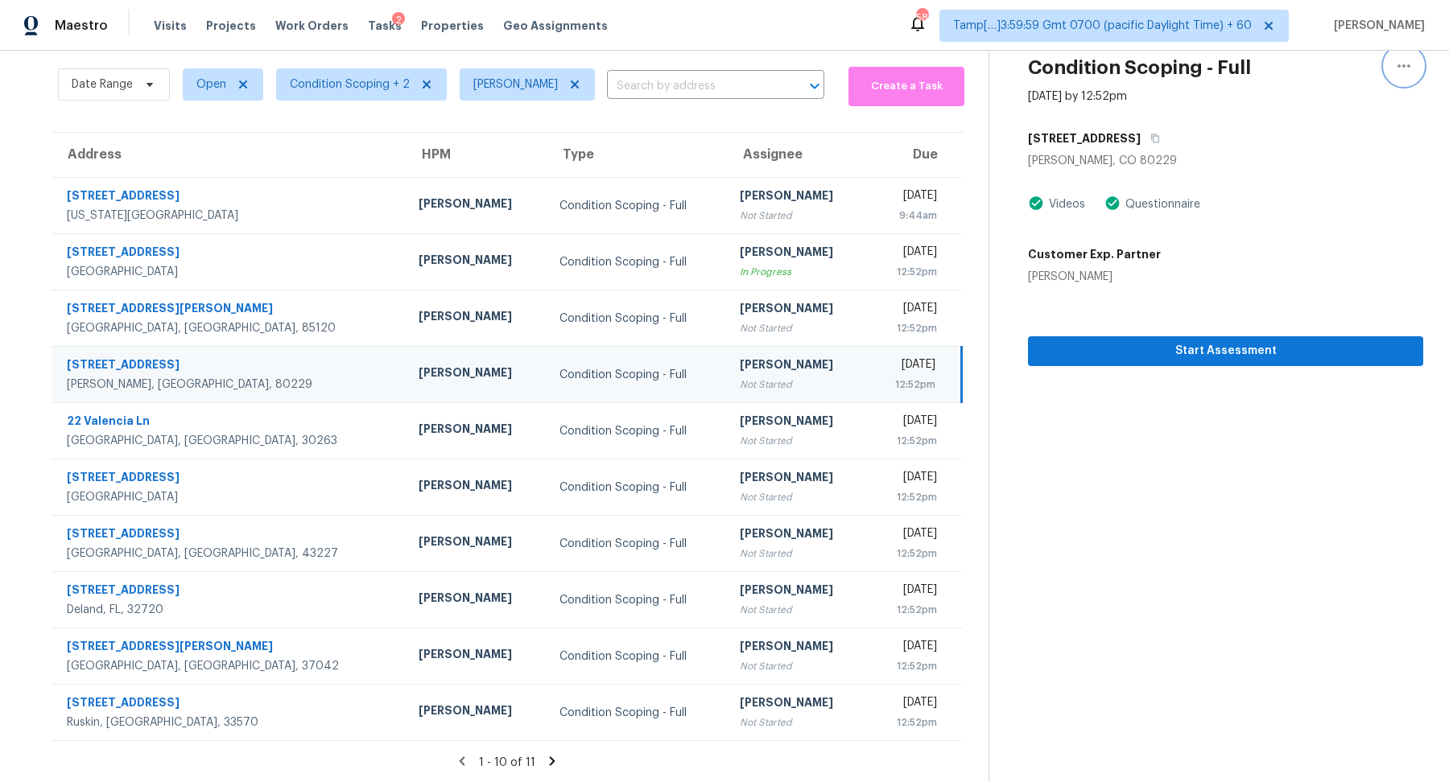
click at [1406, 75] on button "button" at bounding box center [1404, 66] width 39 height 39
click at [1320, 92] on div "Unclaim this task" at bounding box center [1312, 95] width 126 height 16
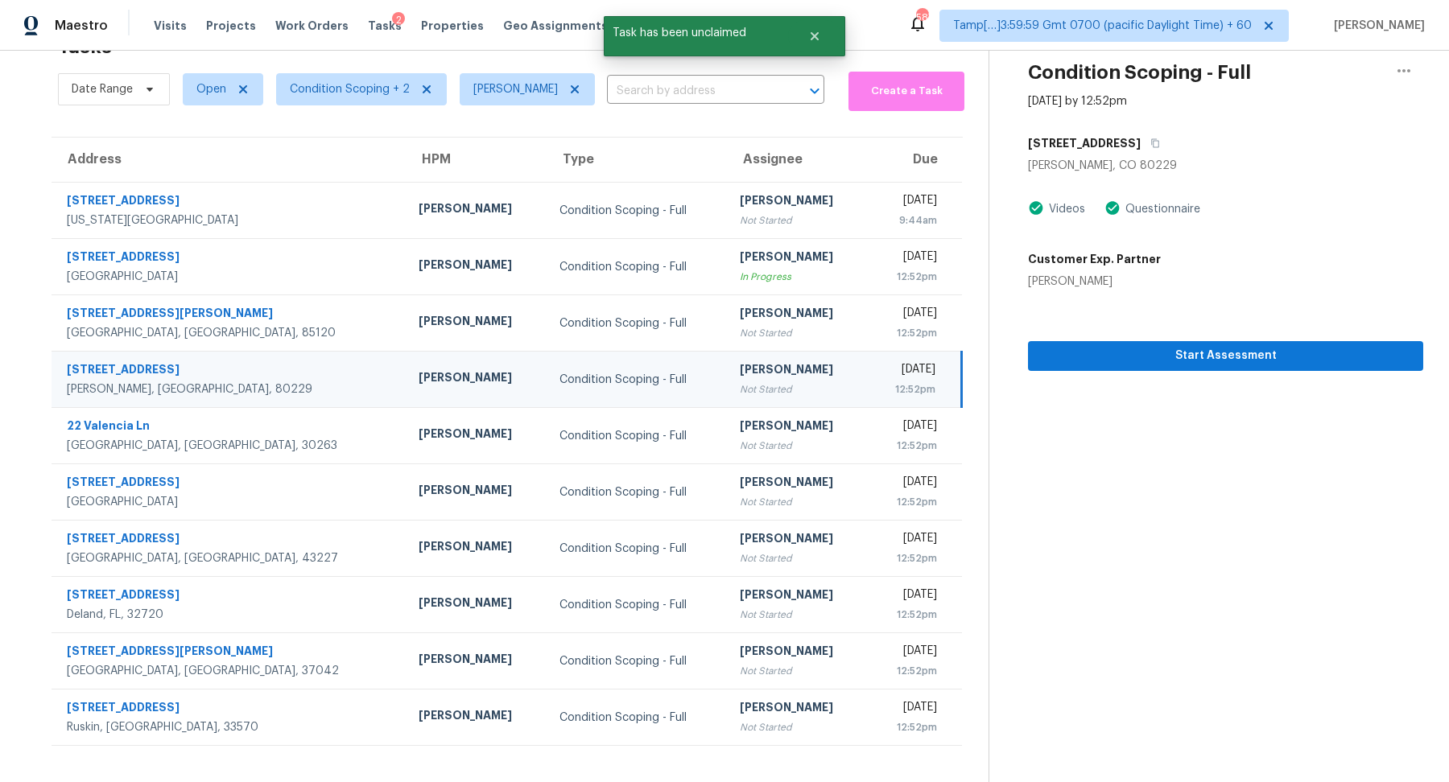
scroll to position [50, 0]
